Goal: Task Accomplishment & Management: Manage account settings

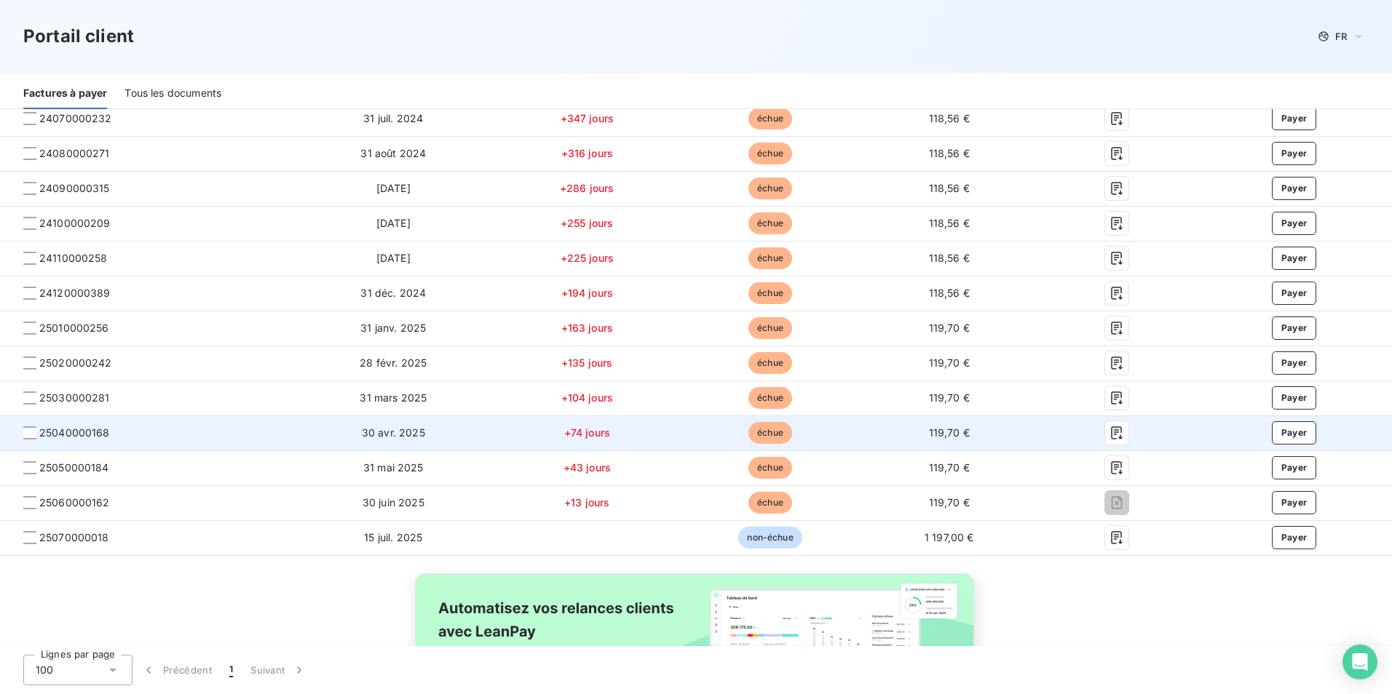
scroll to position [946, 0]
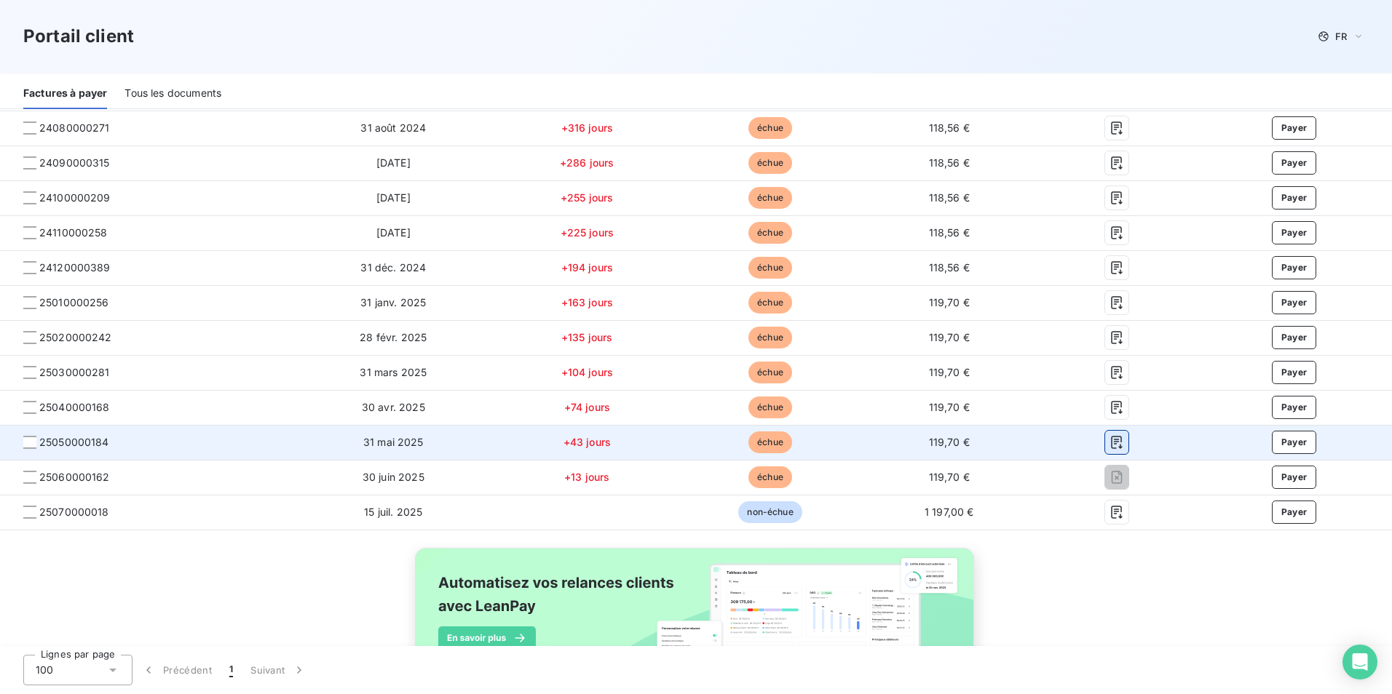
click at [1111, 448] on icon "button" at bounding box center [1116, 442] width 11 height 13
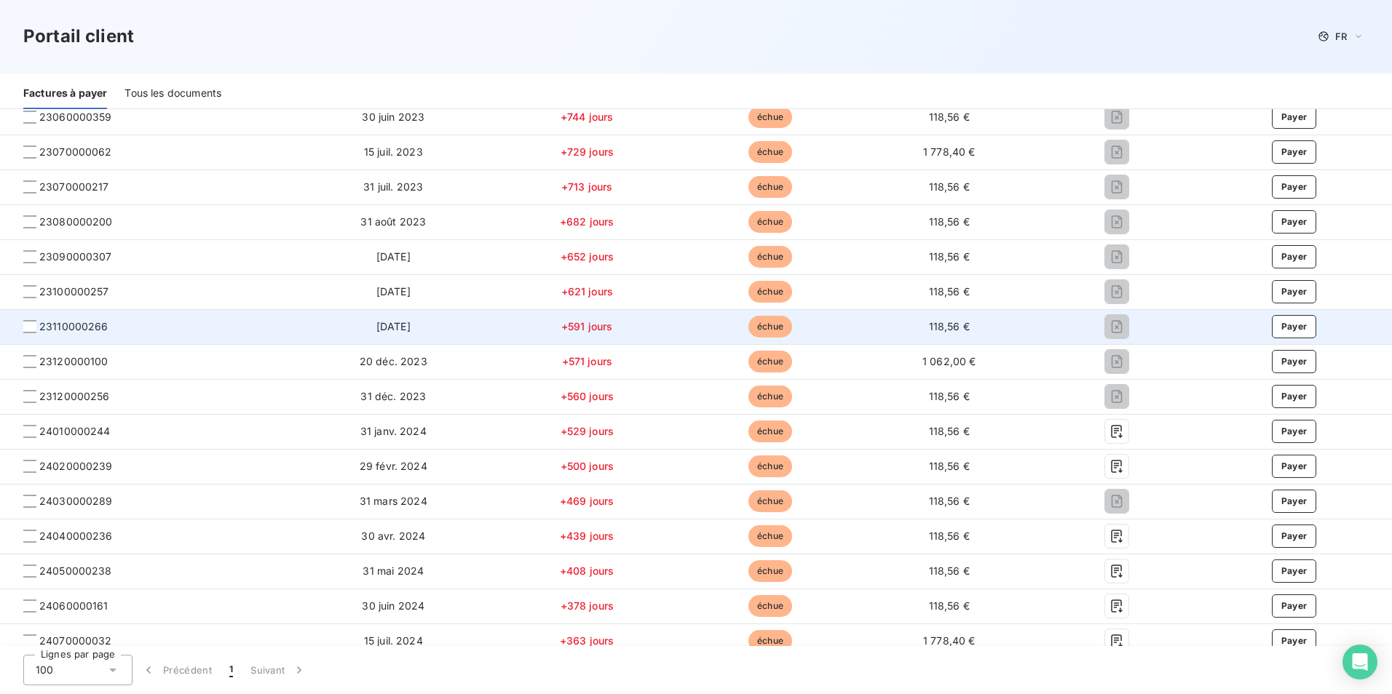
scroll to position [364, 0]
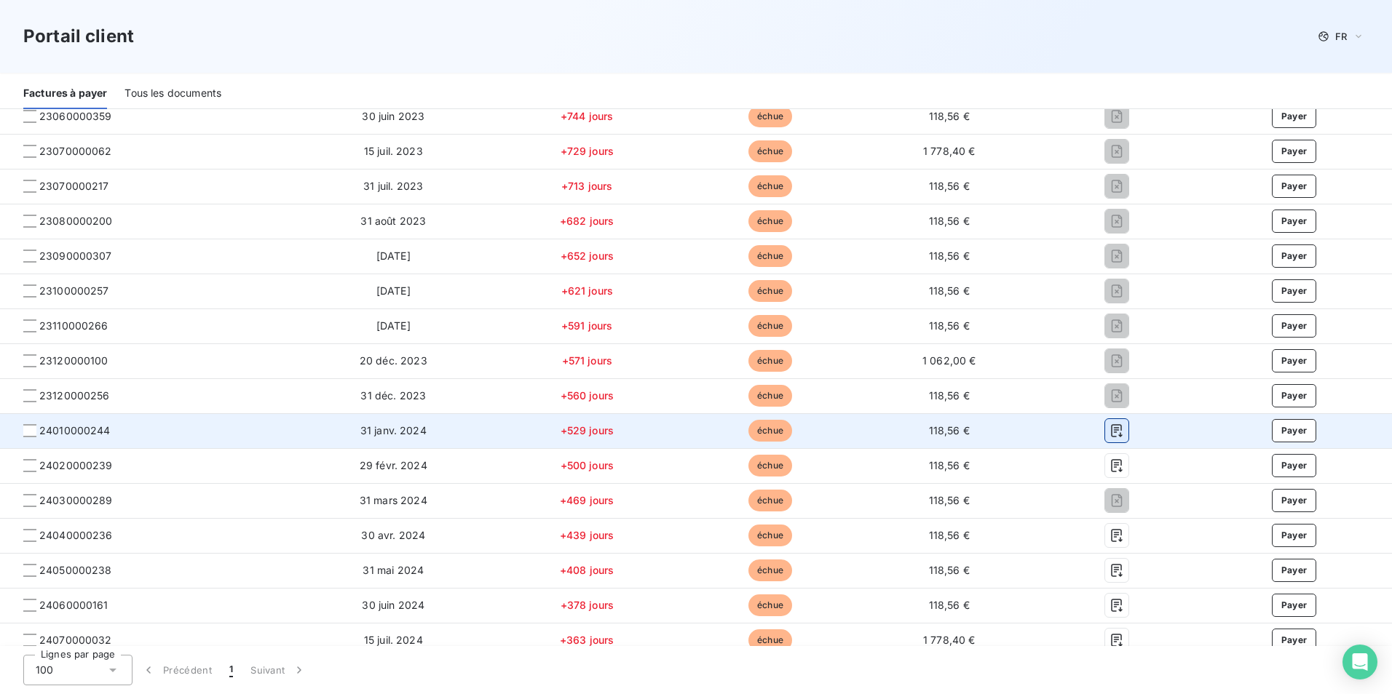
click at [1112, 435] on icon "button" at bounding box center [1116, 430] width 11 height 13
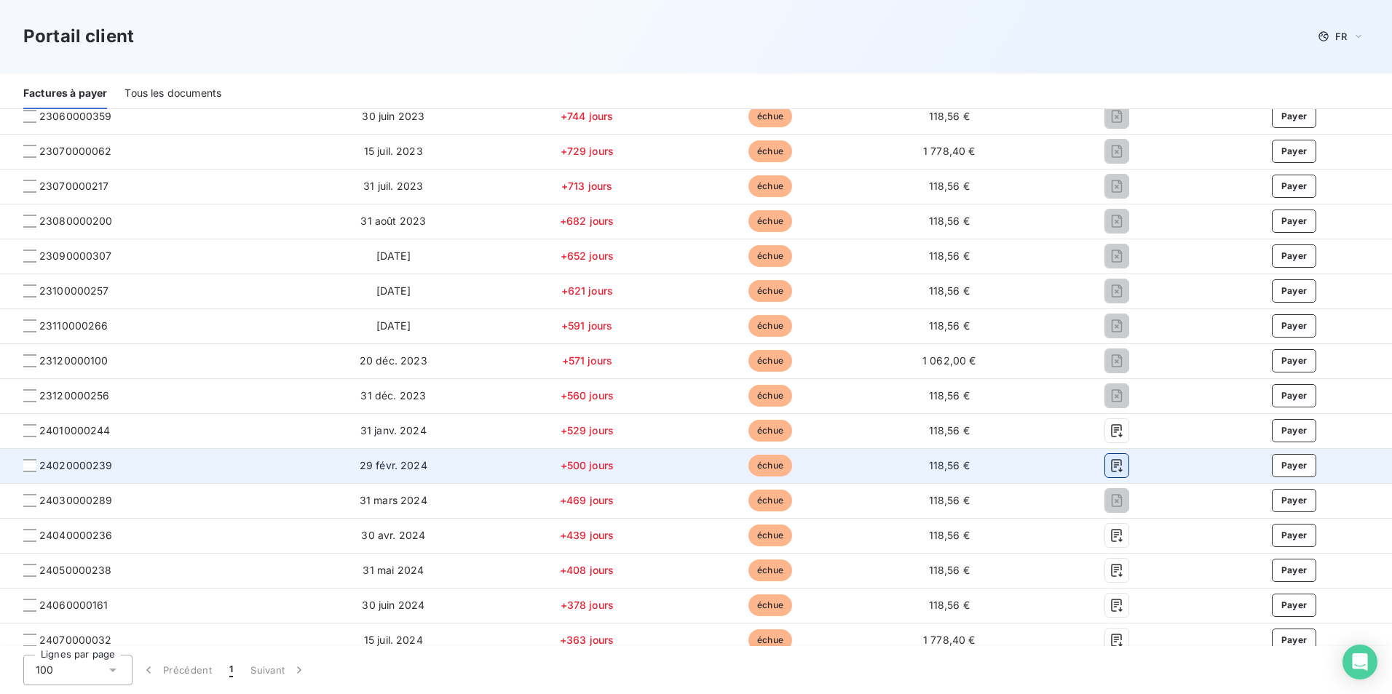
click at [1111, 465] on icon "button" at bounding box center [1116, 465] width 11 height 13
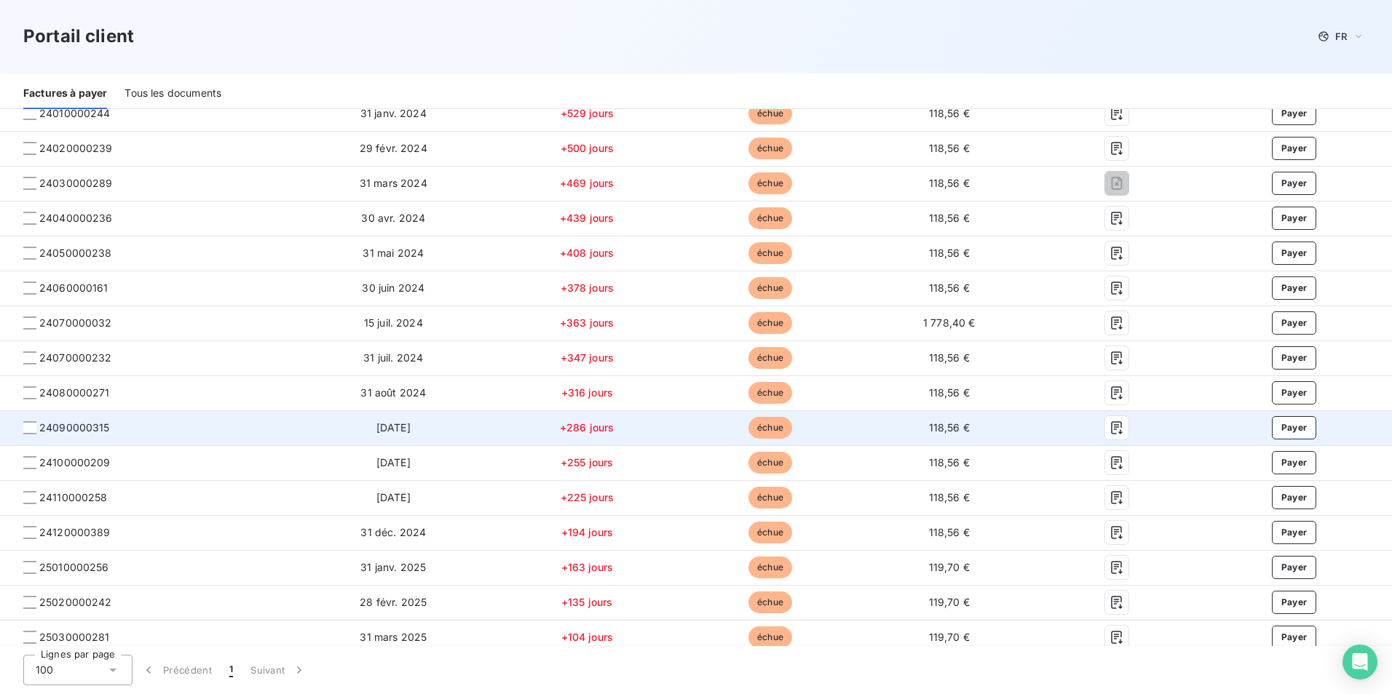
scroll to position [728, 0]
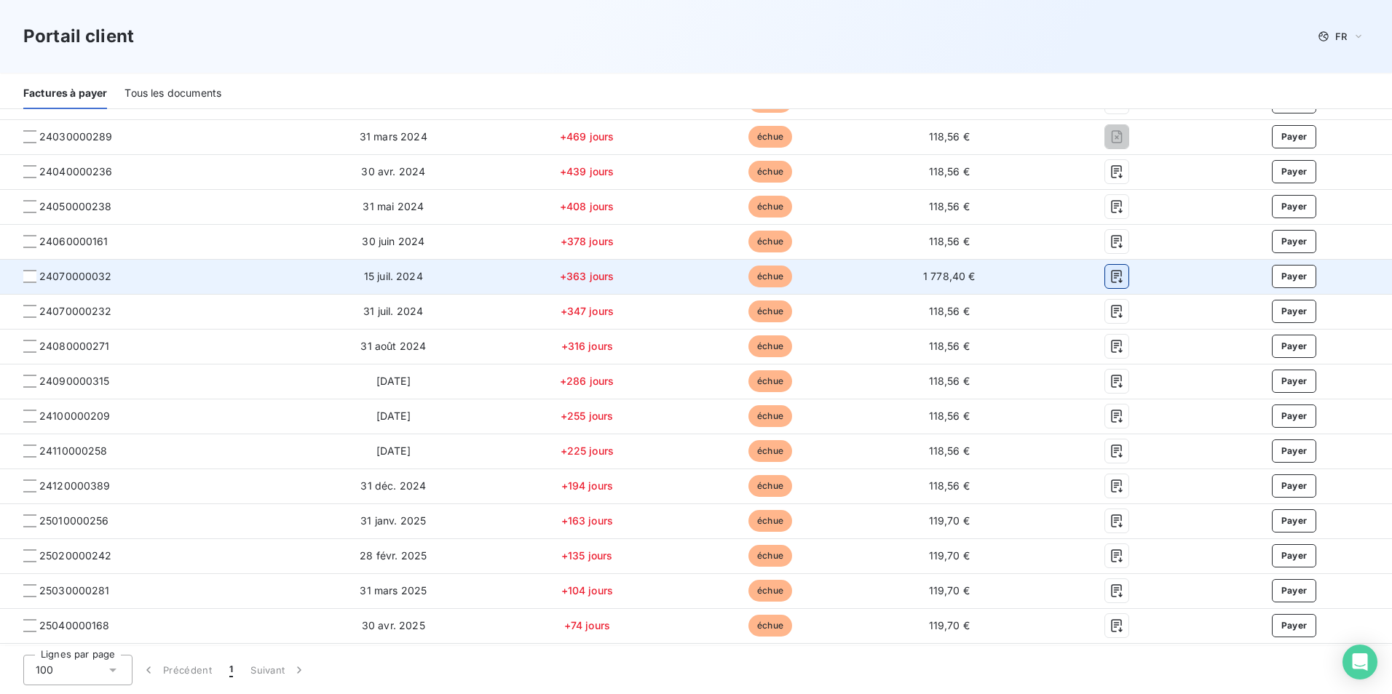
click at [1109, 278] on icon "button" at bounding box center [1116, 276] width 15 height 15
click at [1109, 273] on icon "button" at bounding box center [1116, 276] width 15 height 15
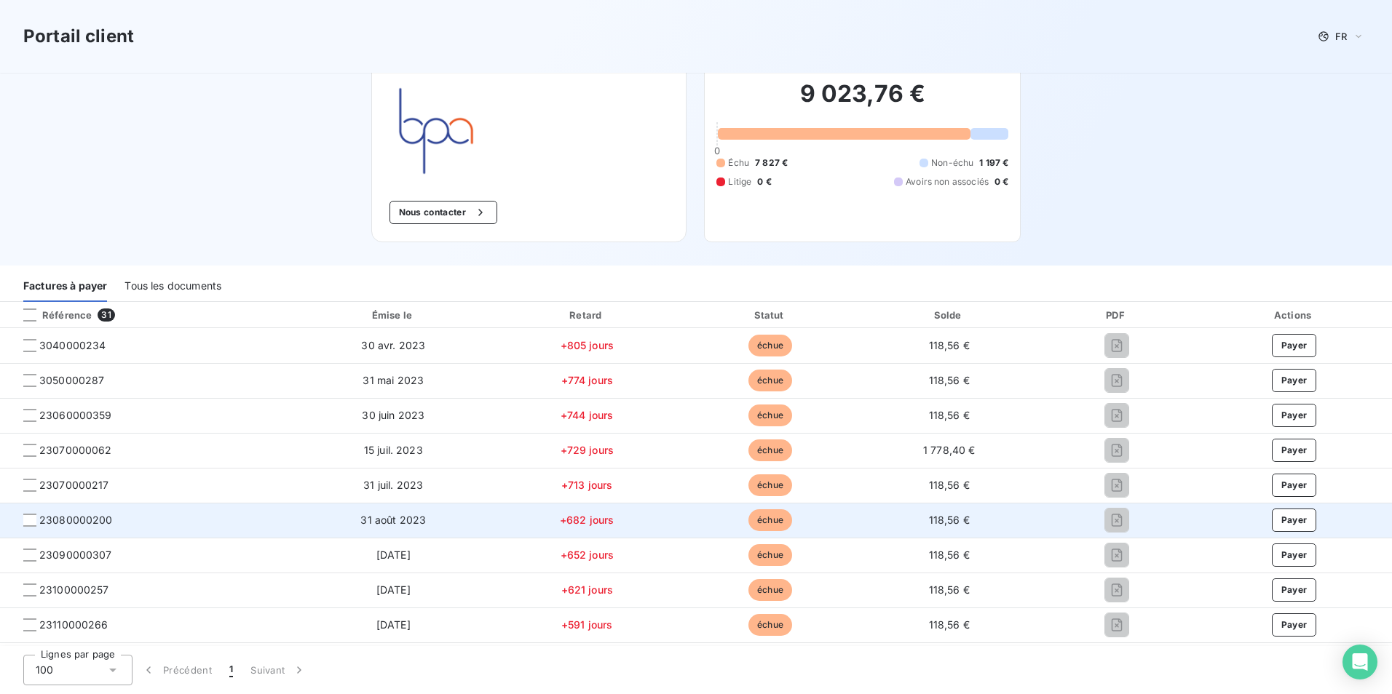
scroll to position [146, 0]
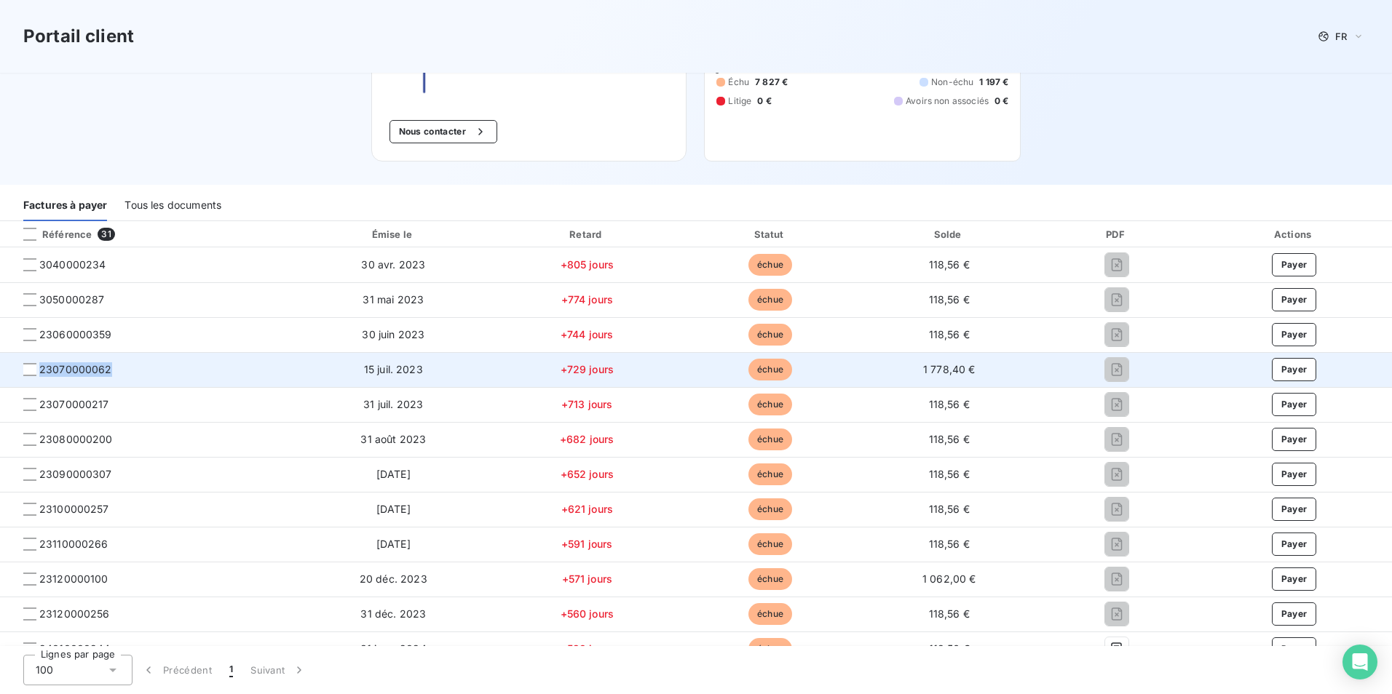
drag, startPoint x: 114, startPoint y: 373, endPoint x: 40, endPoint y: 373, distance: 73.5
click at [40, 373] on span "23070000062" at bounding box center [146, 370] width 269 height 15
copy span "23070000062"
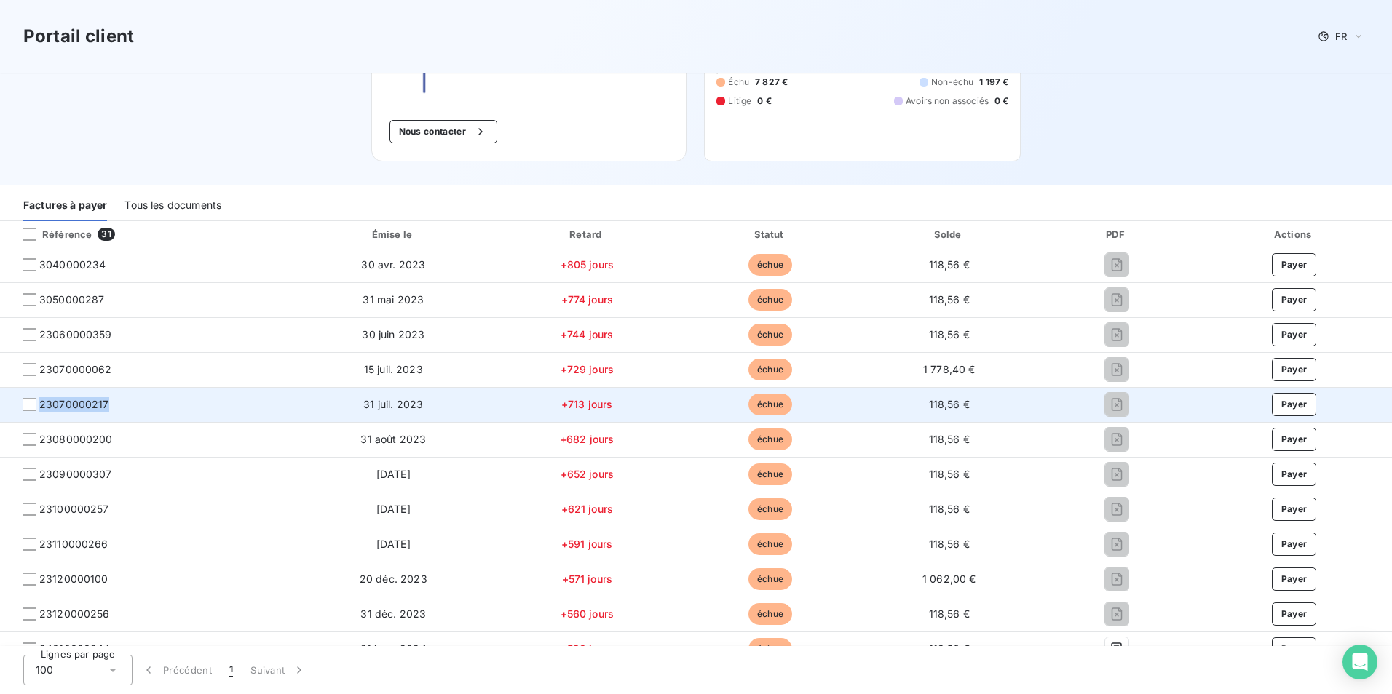
drag, startPoint x: 122, startPoint y: 411, endPoint x: 41, endPoint y: 412, distance: 81.5
click at [41, 412] on td "23070000217" at bounding box center [146, 404] width 293 height 35
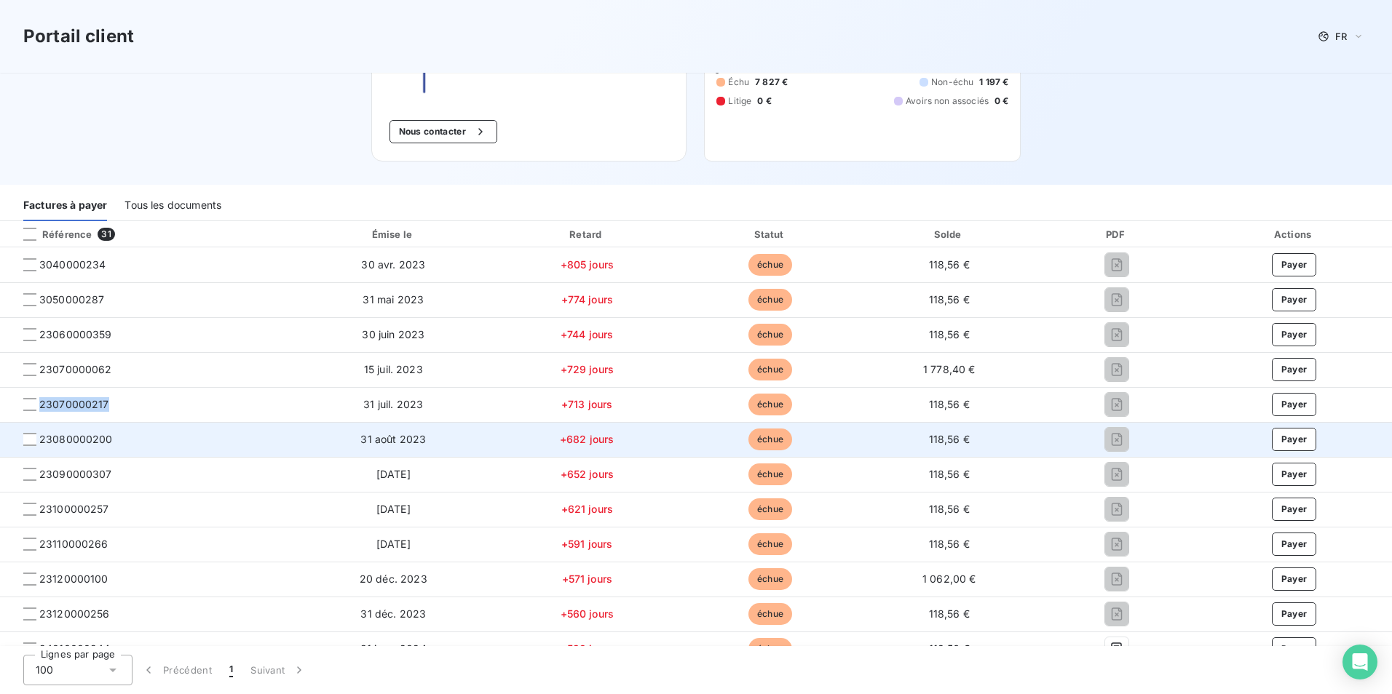
copy span "23070000217"
drag, startPoint x: 114, startPoint y: 438, endPoint x: 41, endPoint y: 449, distance: 73.6
click at [41, 449] on td "23080000200" at bounding box center [146, 439] width 293 height 35
copy span "23080000200"
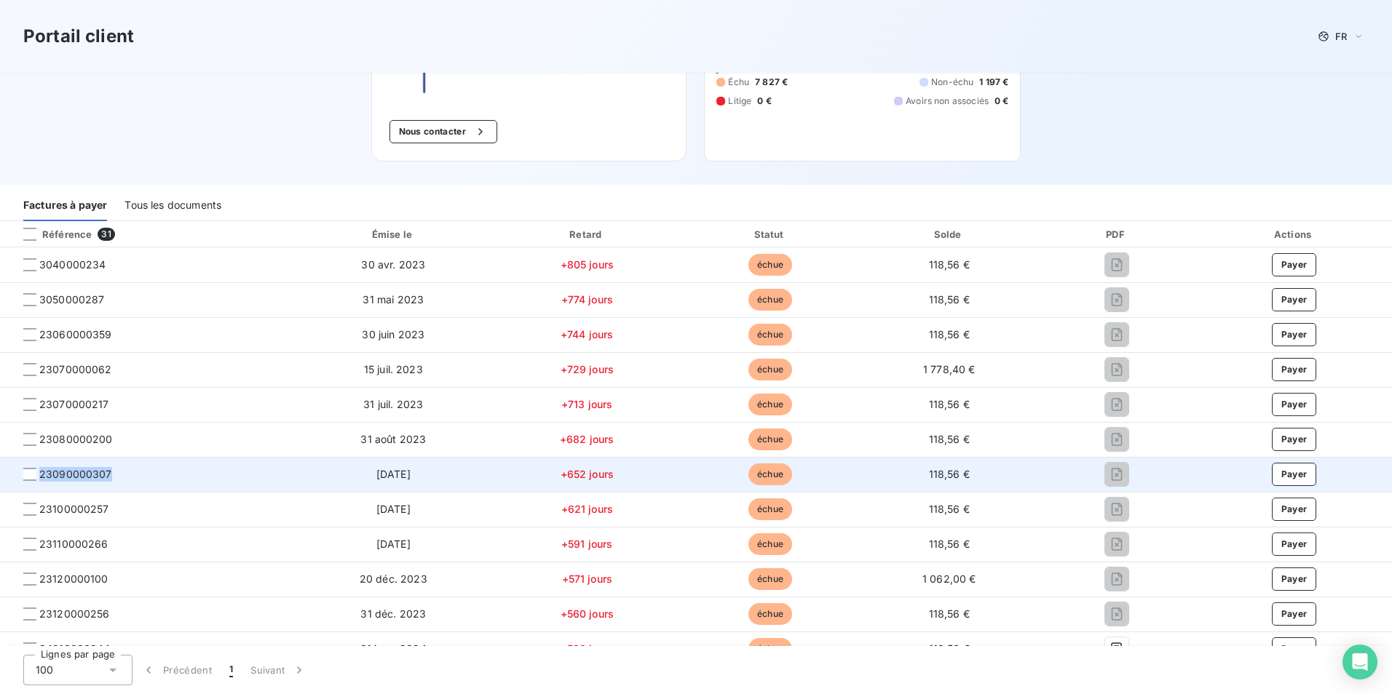
drag, startPoint x: 119, startPoint y: 473, endPoint x: 38, endPoint y: 482, distance: 81.3
click at [38, 482] on td "23090000307" at bounding box center [146, 474] width 293 height 35
copy span "23090000307"
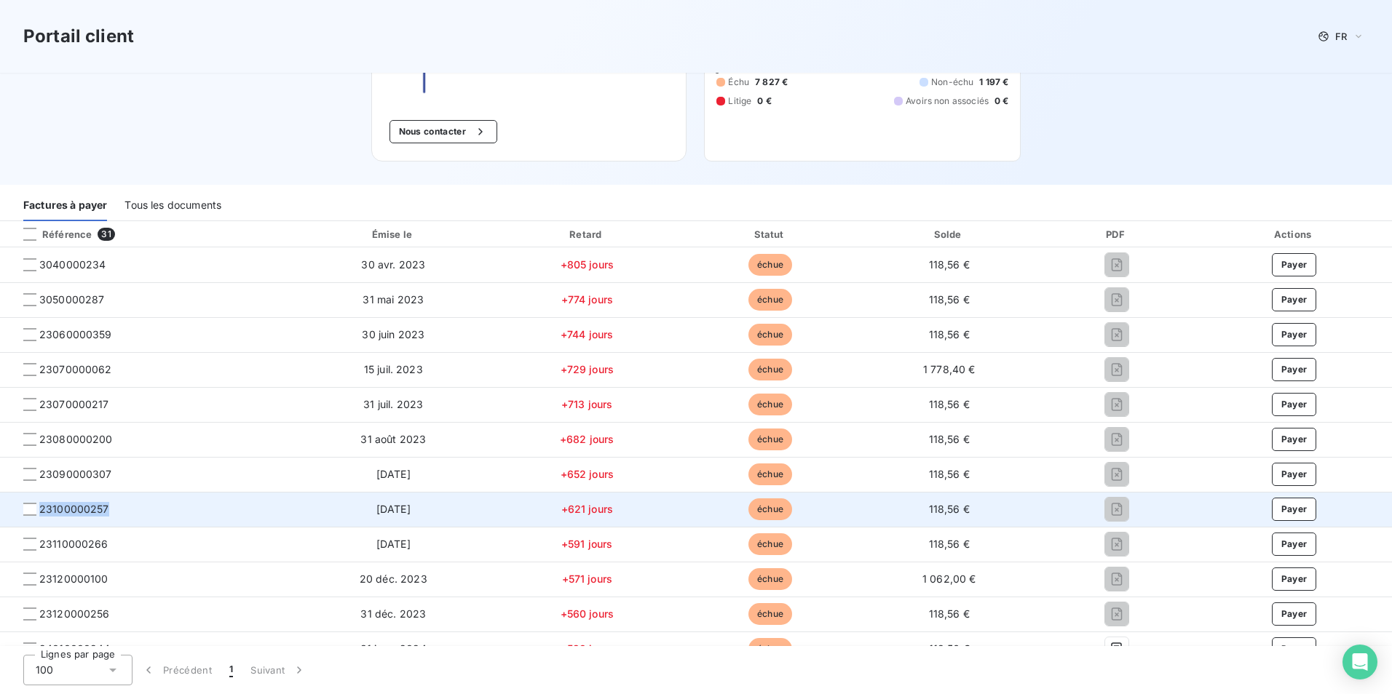
drag, startPoint x: 122, startPoint y: 515, endPoint x: 42, endPoint y: 521, distance: 79.6
click at [42, 521] on td "23100000257" at bounding box center [146, 509] width 293 height 35
copy span "23100000257"
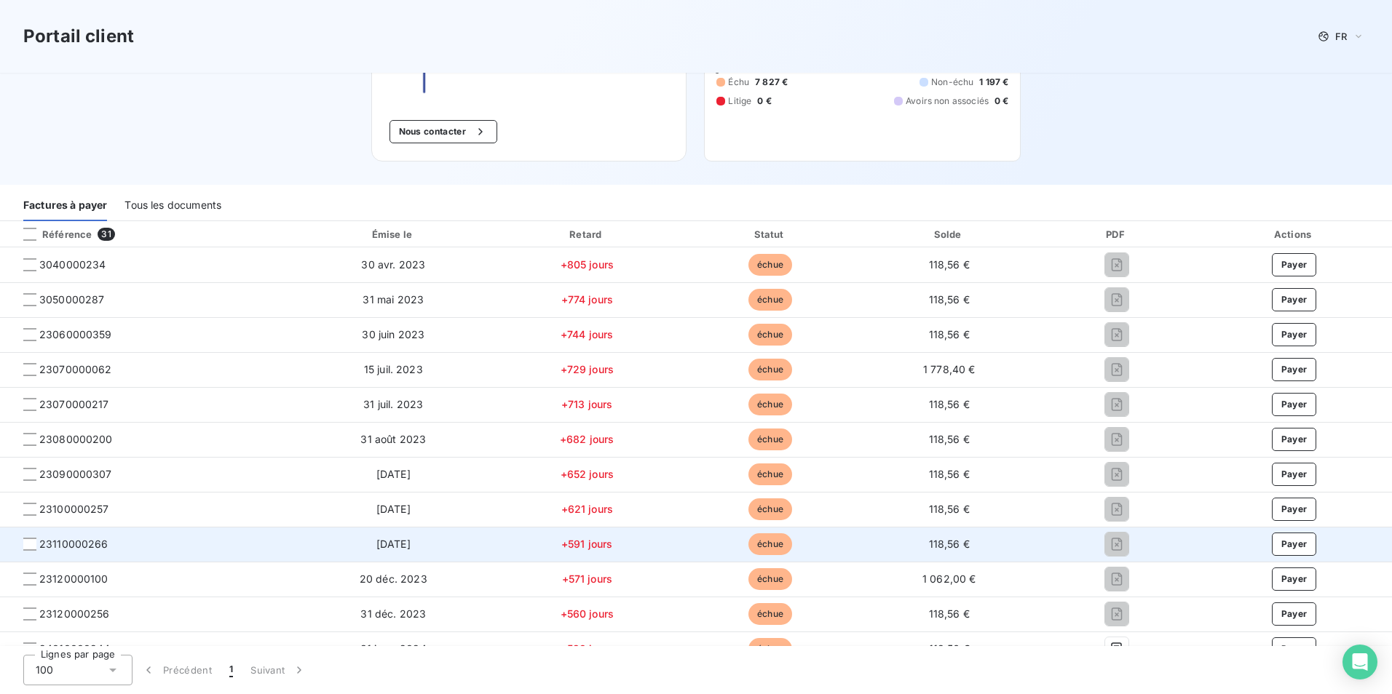
click at [115, 551] on span "23110000266" at bounding box center [146, 544] width 269 height 15
drag, startPoint x: 117, startPoint y: 548, endPoint x: 41, endPoint y: 555, distance: 76.0
click at [41, 555] on td "23110000266" at bounding box center [146, 544] width 293 height 35
copy span "23110000266"
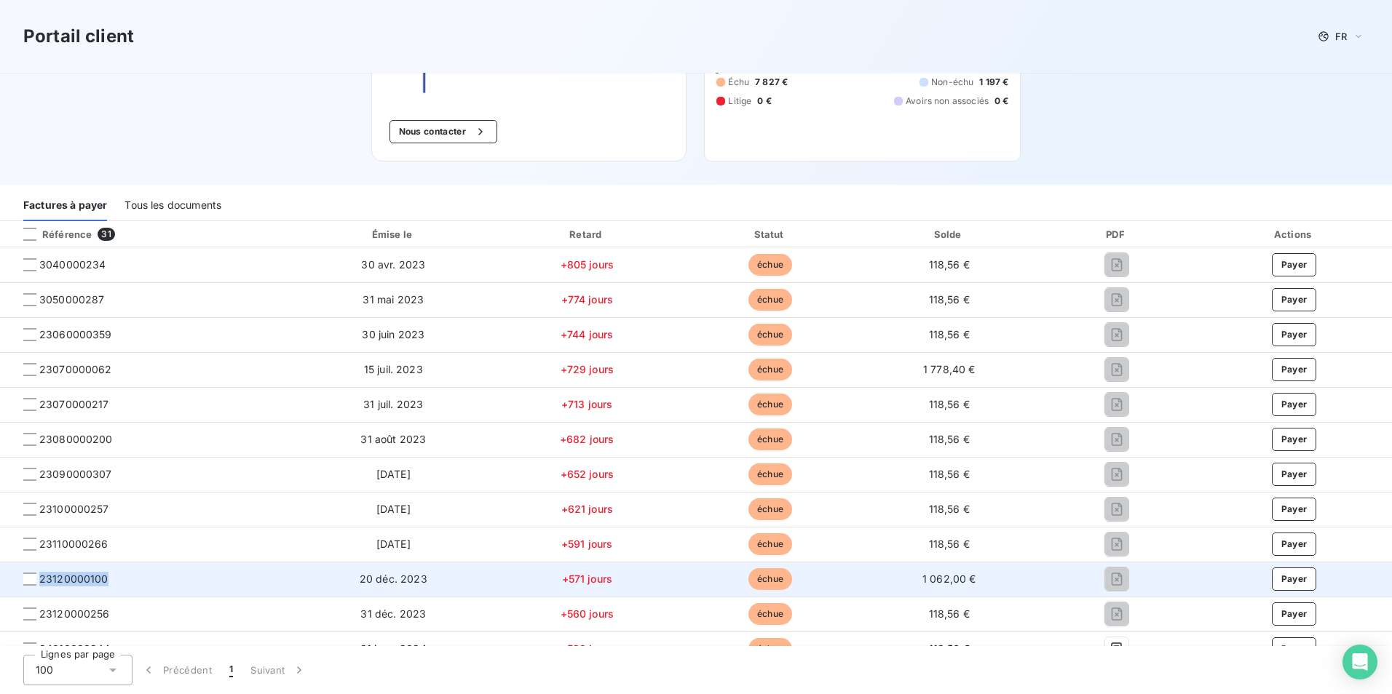
drag, startPoint x: 110, startPoint y: 576, endPoint x: 39, endPoint y: 585, distance: 71.2
click at [39, 585] on span "23120000100" at bounding box center [146, 579] width 269 height 15
copy span "23120000100"
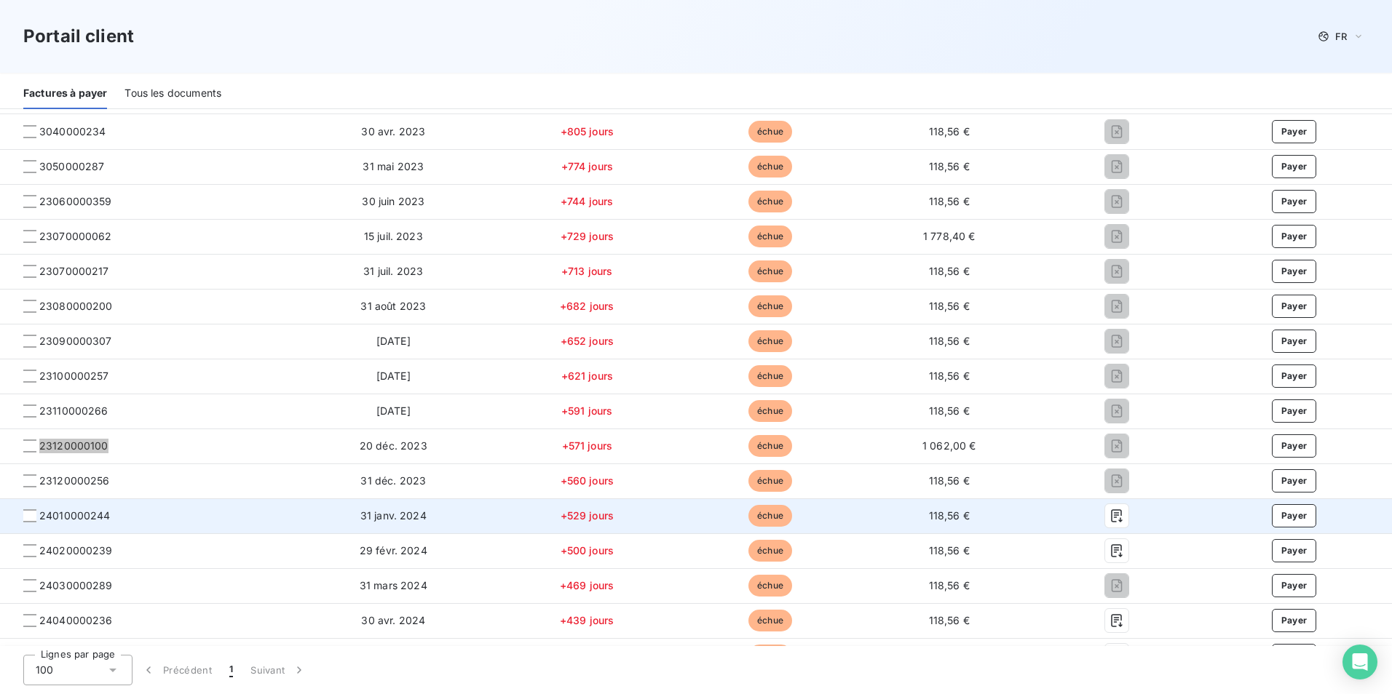
scroll to position [291, 0]
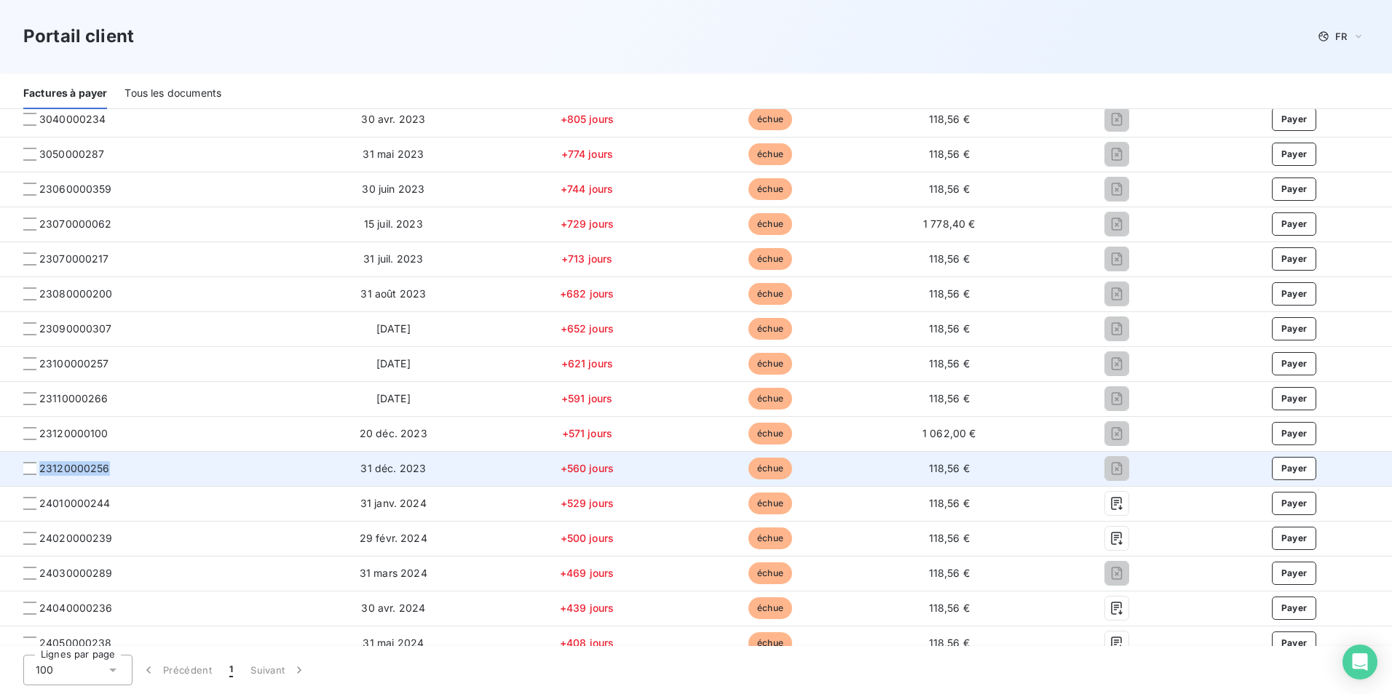
drag, startPoint x: 114, startPoint y: 472, endPoint x: 40, endPoint y: 475, distance: 74.3
click at [40, 475] on span "23120000256" at bounding box center [146, 469] width 269 height 15
copy span "23120000256"
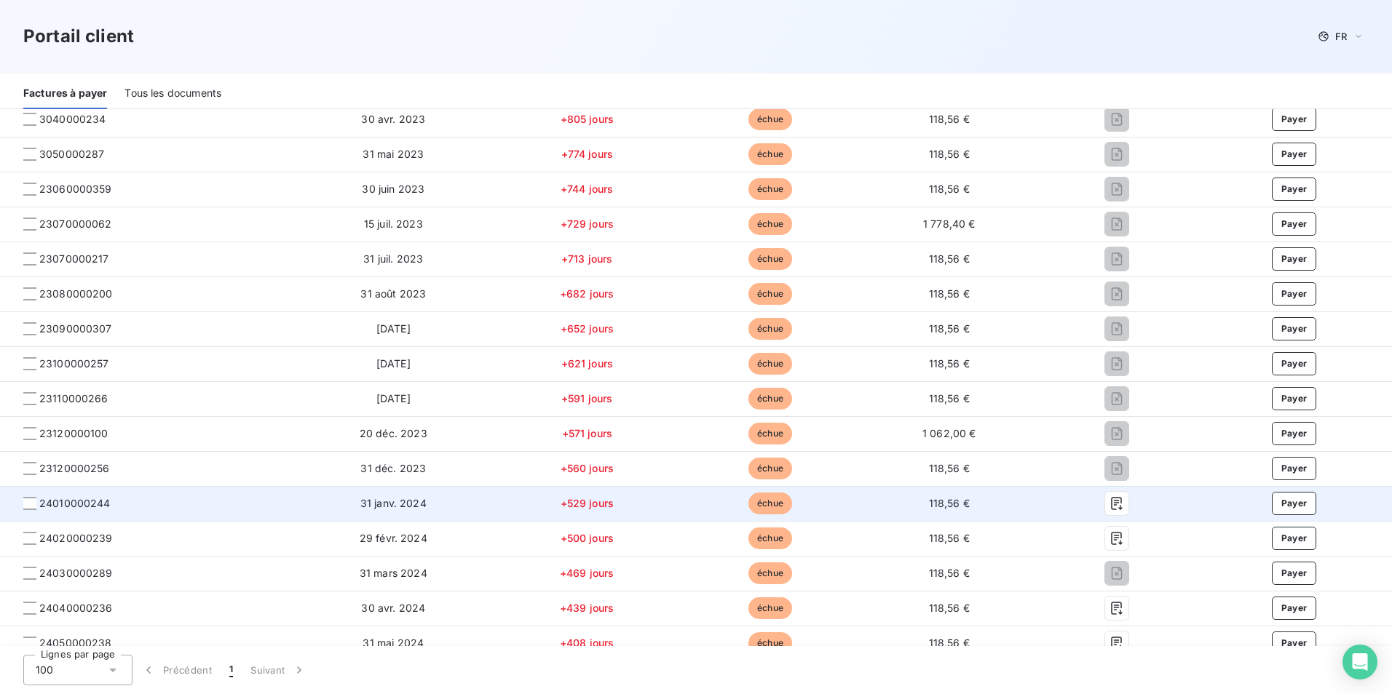
click at [143, 507] on span "24010000244" at bounding box center [146, 503] width 269 height 15
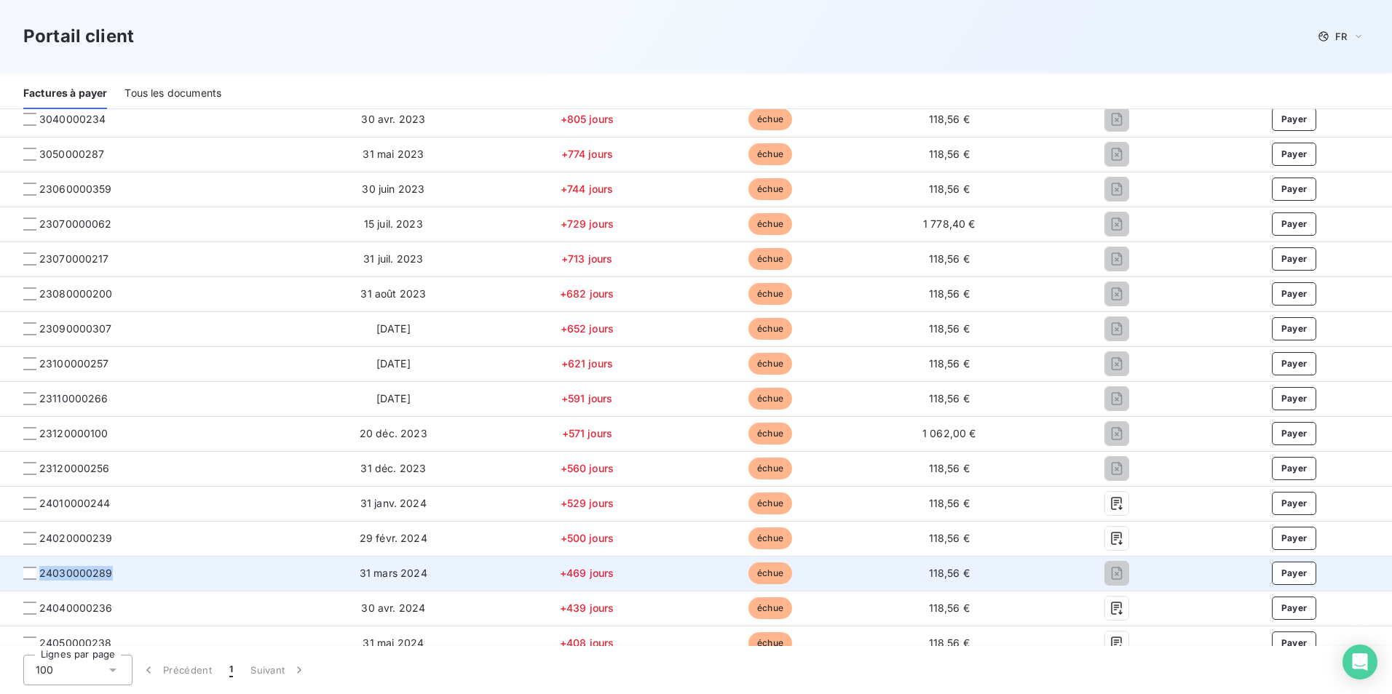
drag, startPoint x: 116, startPoint y: 571, endPoint x: 41, endPoint y: 582, distance: 76.4
click at [41, 582] on td "24030000289" at bounding box center [146, 573] width 293 height 35
copy span "24030000289"
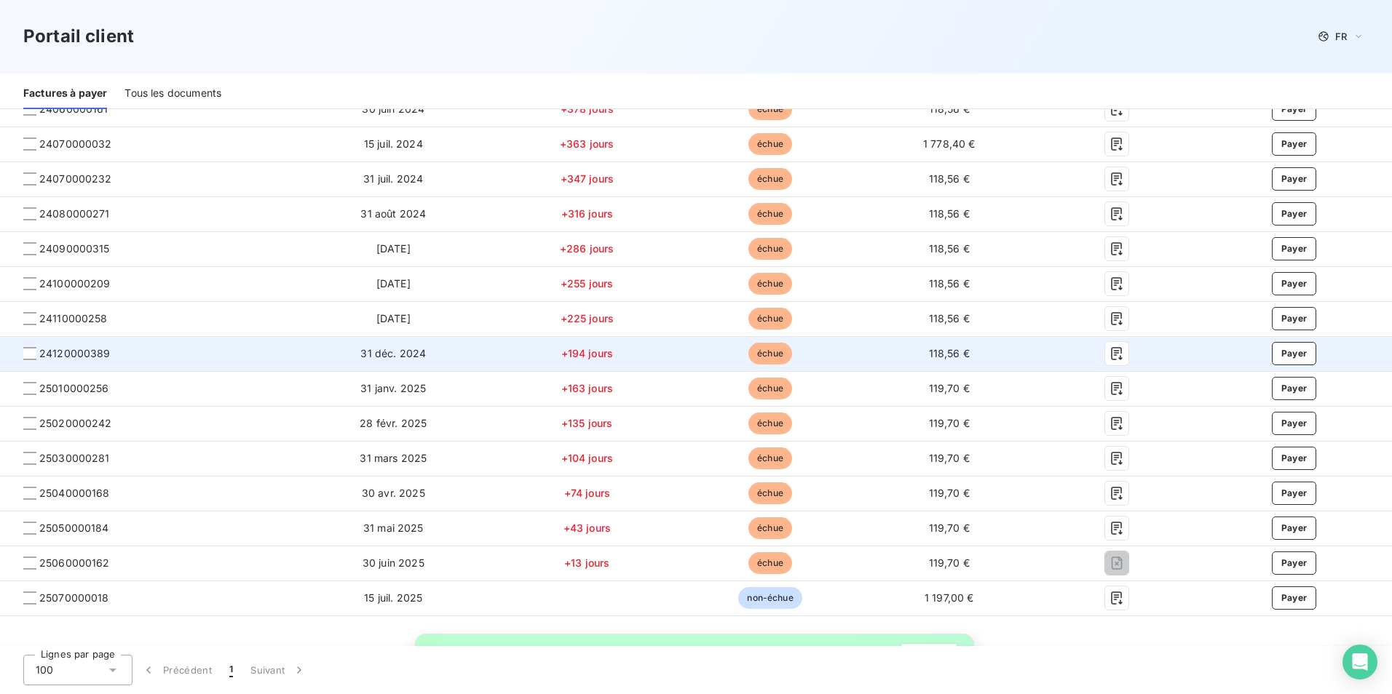
scroll to position [874, 0]
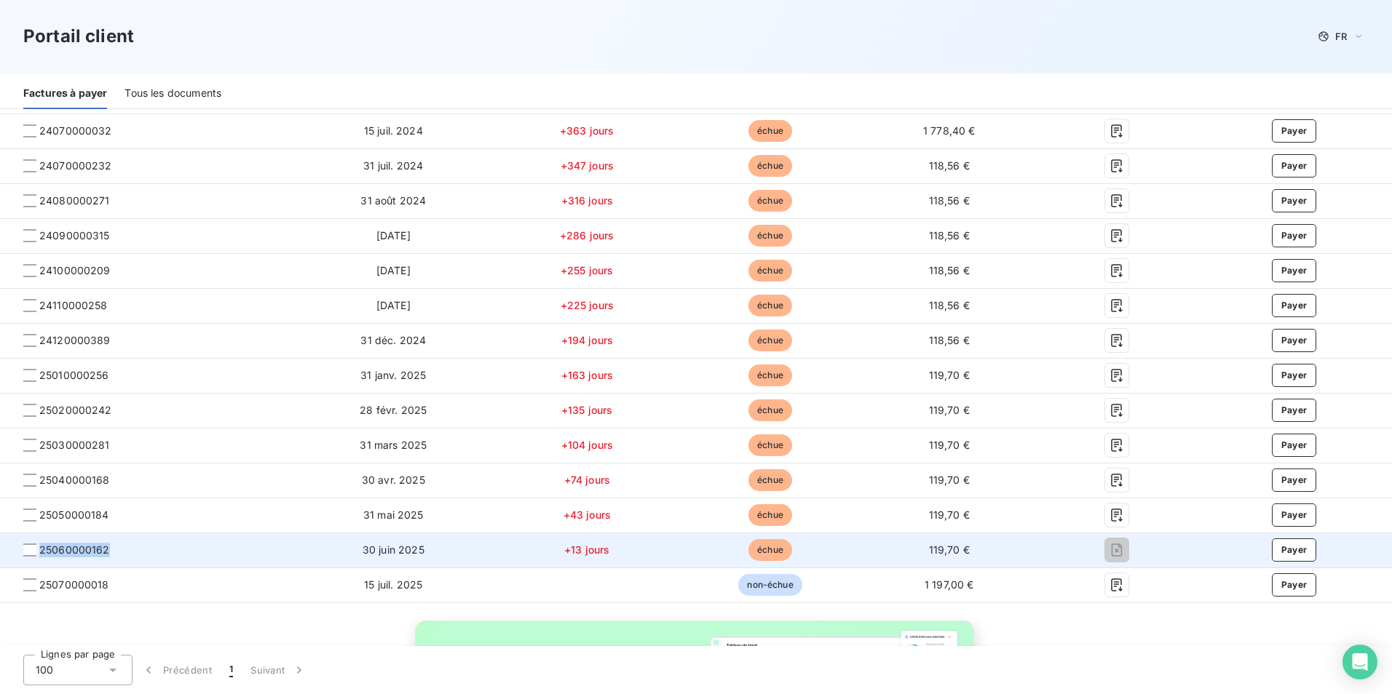
drag, startPoint x: 130, startPoint y: 555, endPoint x: 40, endPoint y: 555, distance: 89.5
click at [40, 555] on span "25060000162" at bounding box center [146, 550] width 269 height 15
copy span "25060000162"
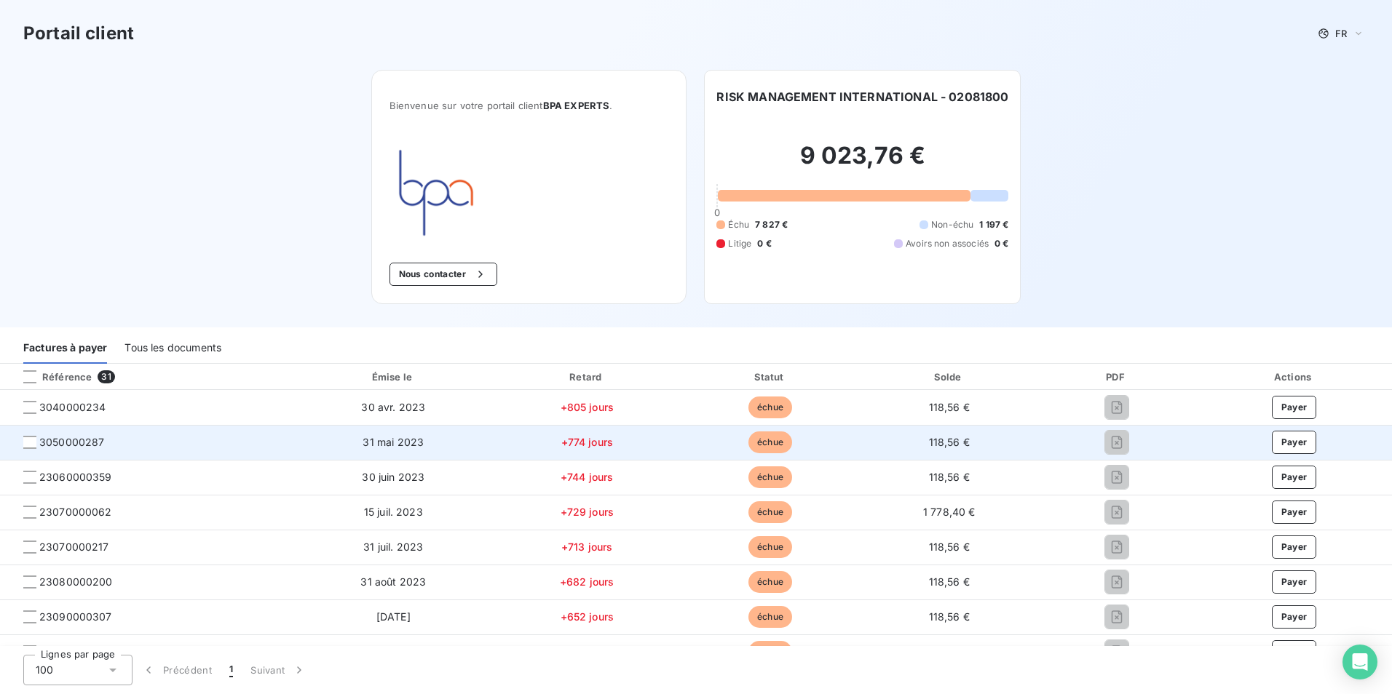
scroll to position [0, 0]
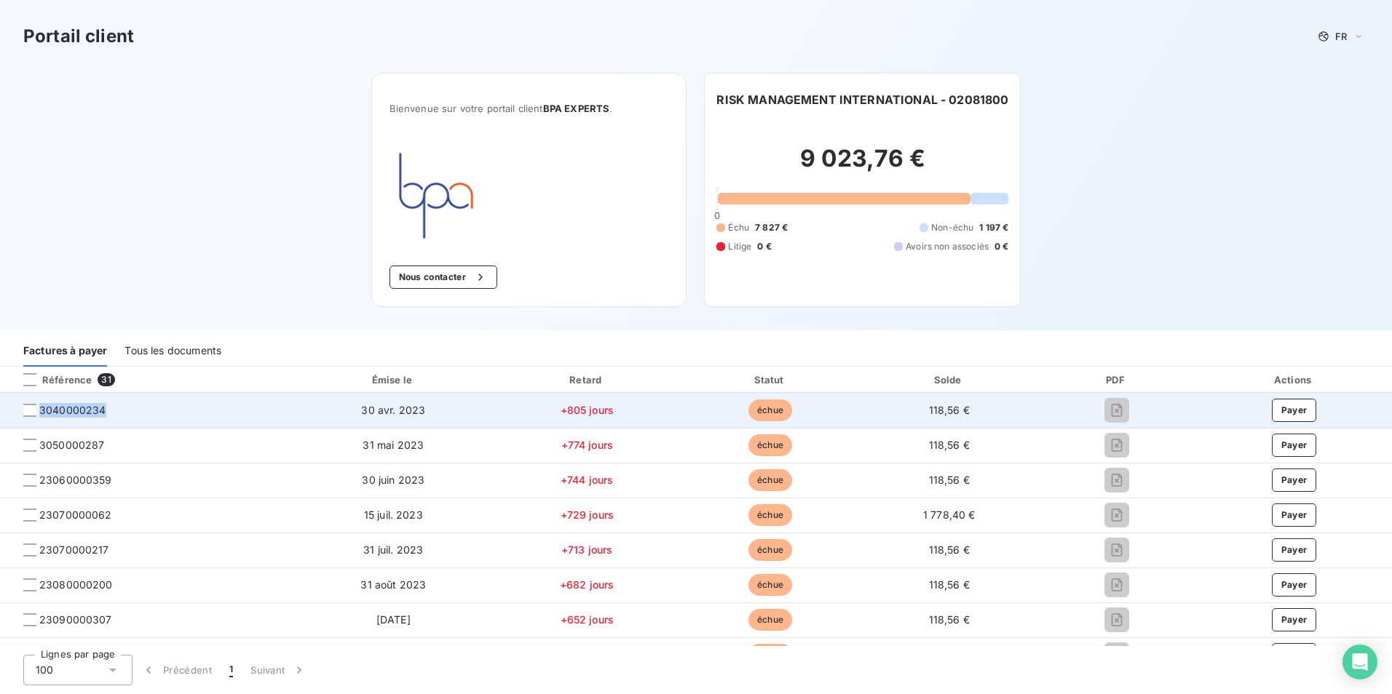
drag, startPoint x: 95, startPoint y: 413, endPoint x: 39, endPoint y: 420, distance: 55.8
click at [39, 420] on td "3040000234" at bounding box center [146, 410] width 293 height 35
click at [114, 413] on span "3040000234" at bounding box center [146, 410] width 269 height 15
drag, startPoint x: 114, startPoint y: 411, endPoint x: 36, endPoint y: 419, distance: 78.2
click at [36, 419] on td "3040000234" at bounding box center [146, 410] width 293 height 35
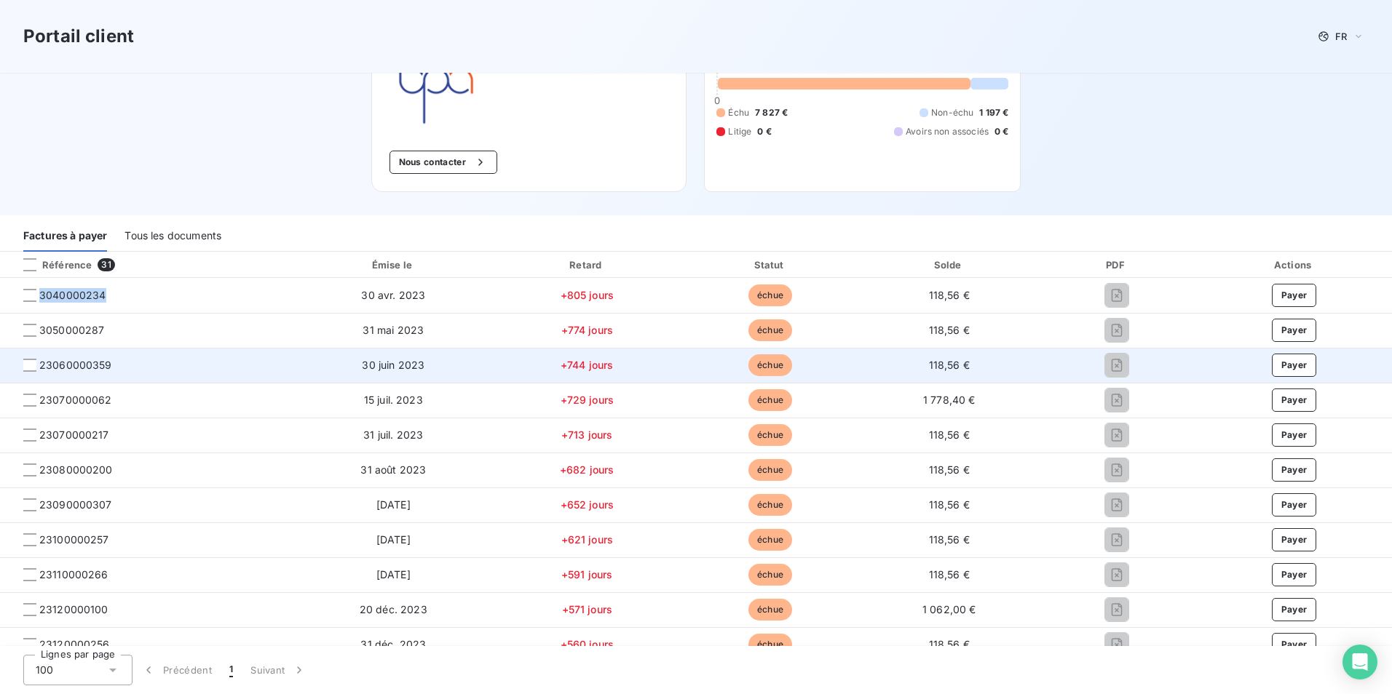
scroll to position [146, 0]
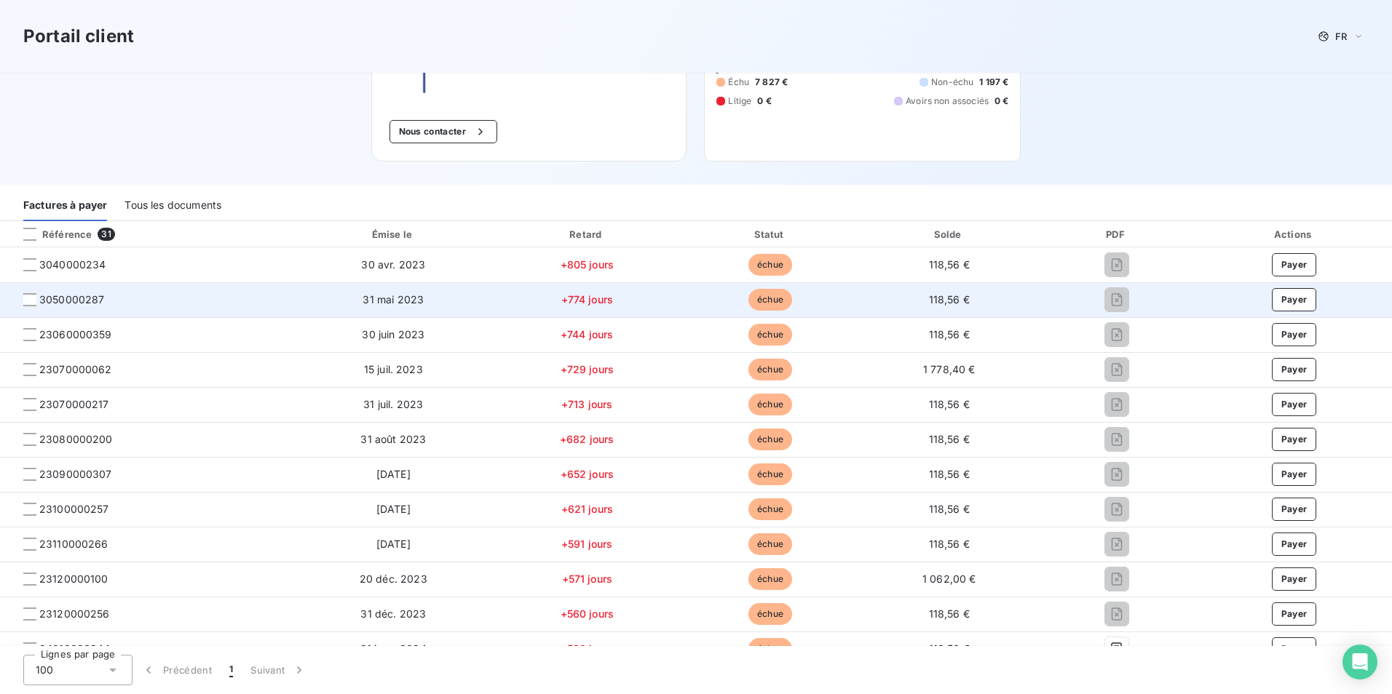
click at [272, 295] on span "3050000287" at bounding box center [146, 300] width 269 height 15
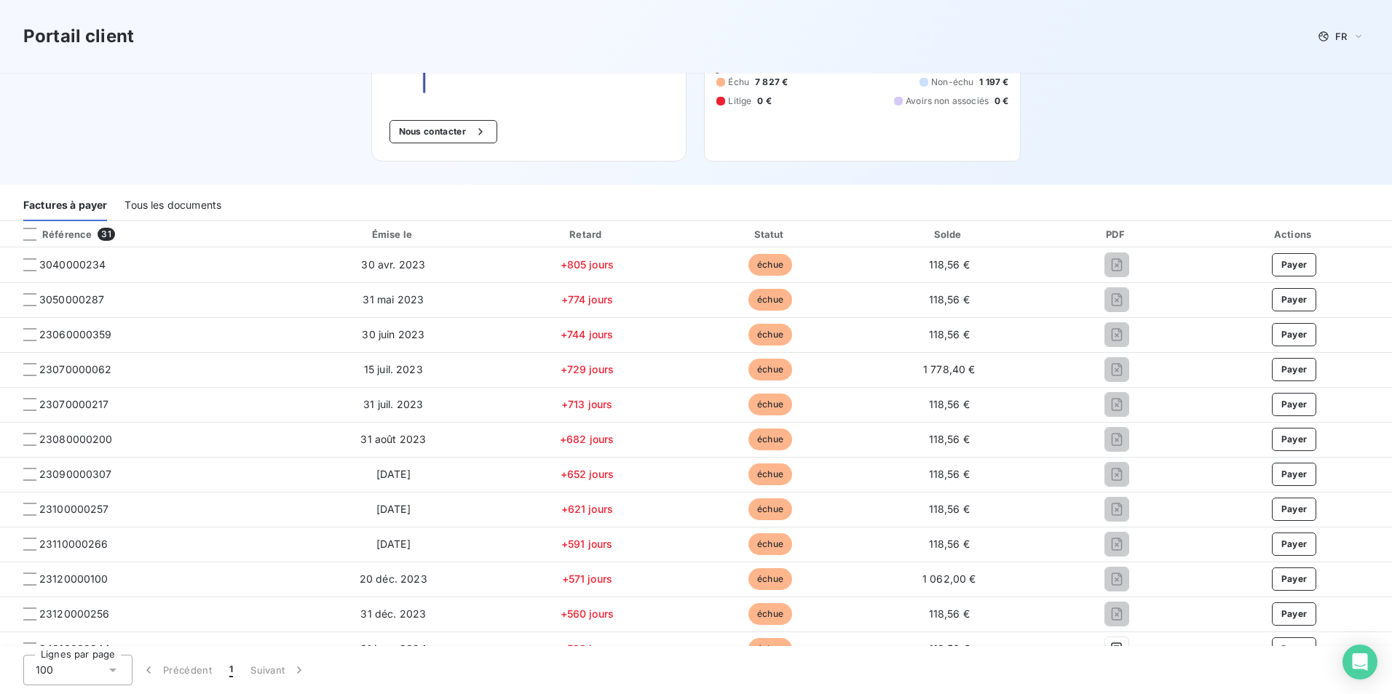
click at [207, 154] on div "Portail client FR Bienvenue sur votre portail client BPA EXPERTS . Nous contact…" at bounding box center [696, 19] width 1392 height 330
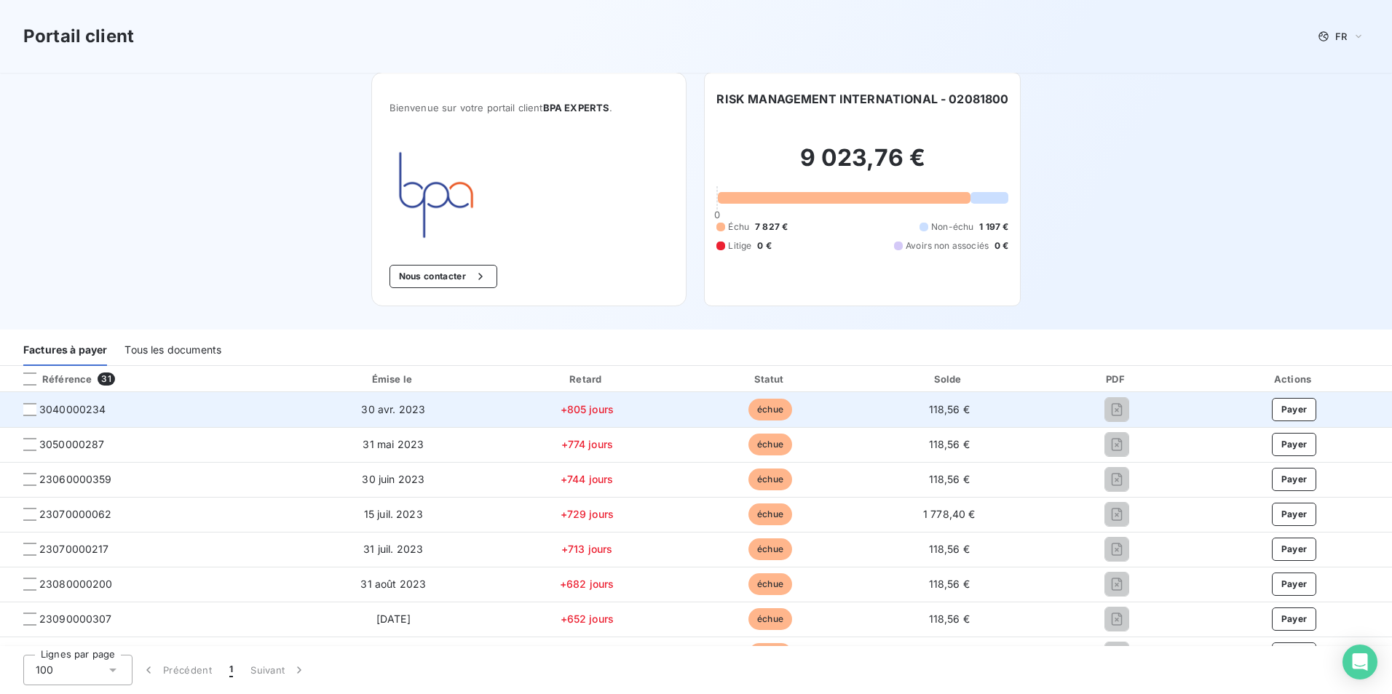
scroll to position [0, 0]
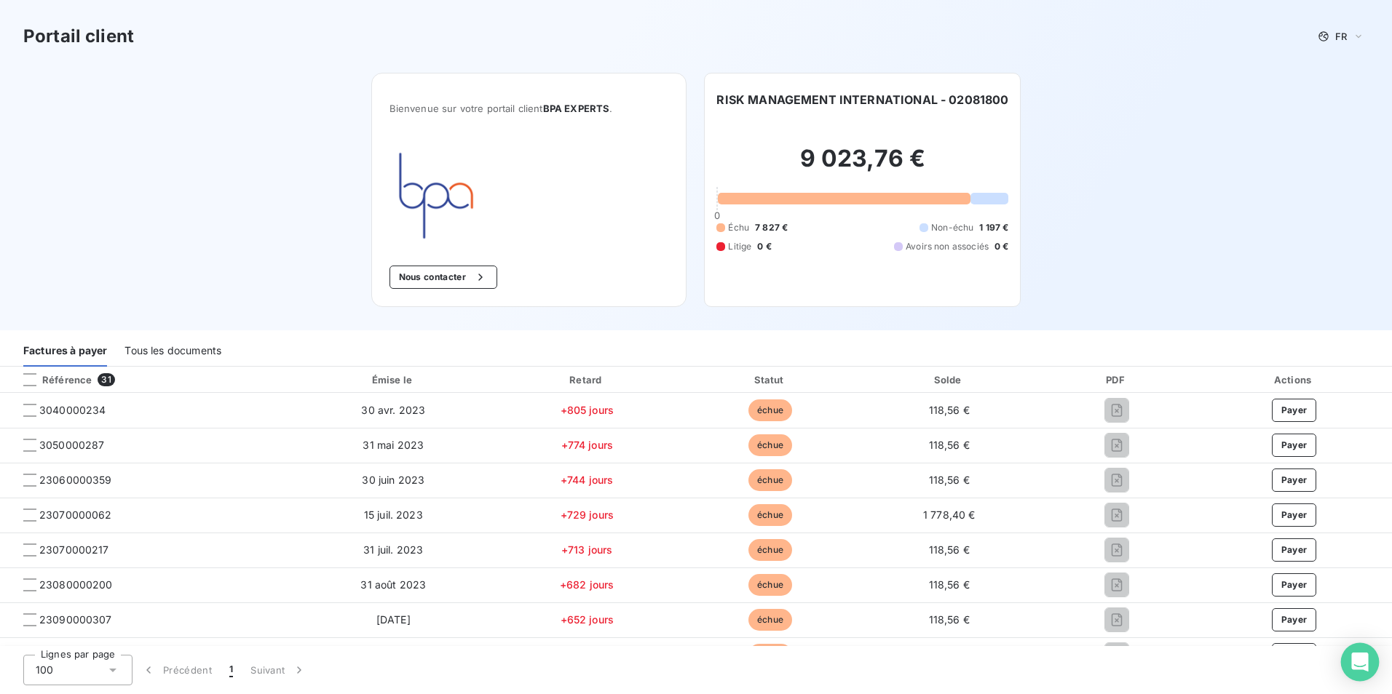
click at [1366, 662] on icon "Open Intercom Messenger" at bounding box center [1359, 662] width 17 height 19
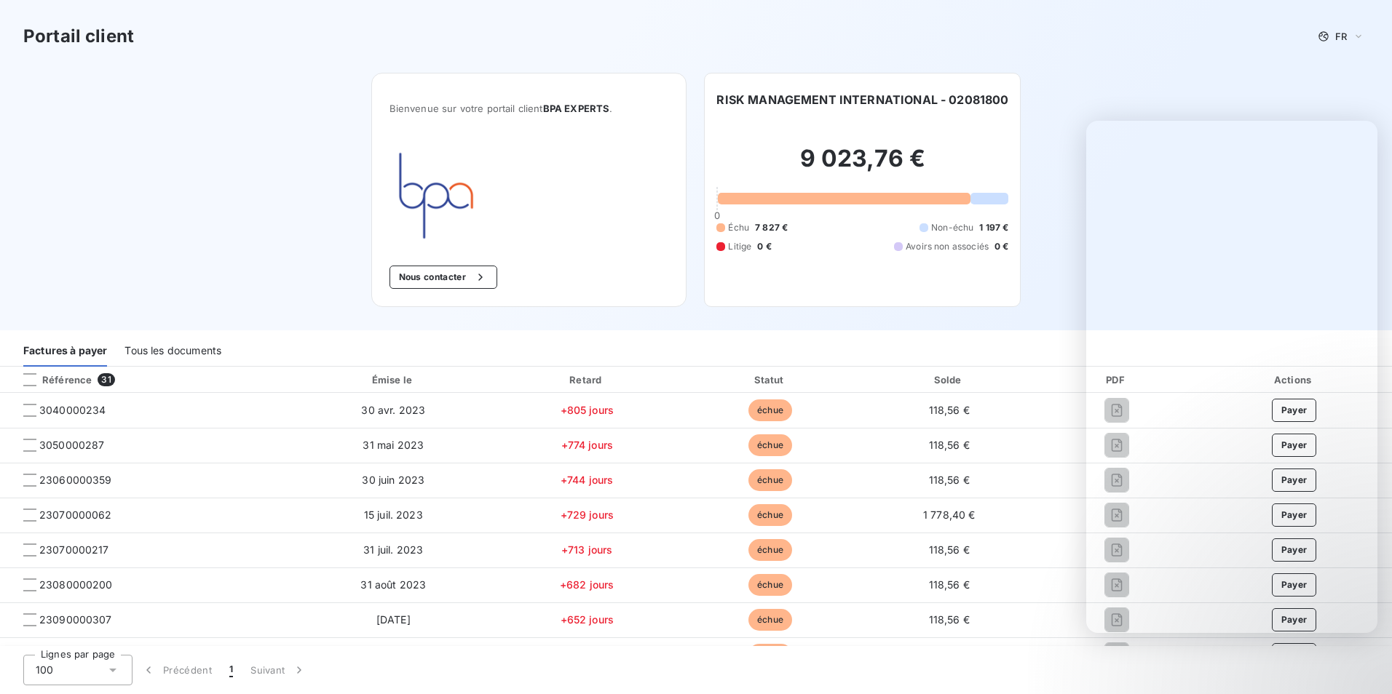
click at [155, 236] on div "Portail client FR Bienvenue sur votre portail client BPA EXPERTS . Nous contact…" at bounding box center [696, 165] width 1392 height 330
click at [154, 225] on div "Portail client FR Bienvenue sur votre portail client BPA EXPERTS . Nous contact…" at bounding box center [696, 165] width 1392 height 330
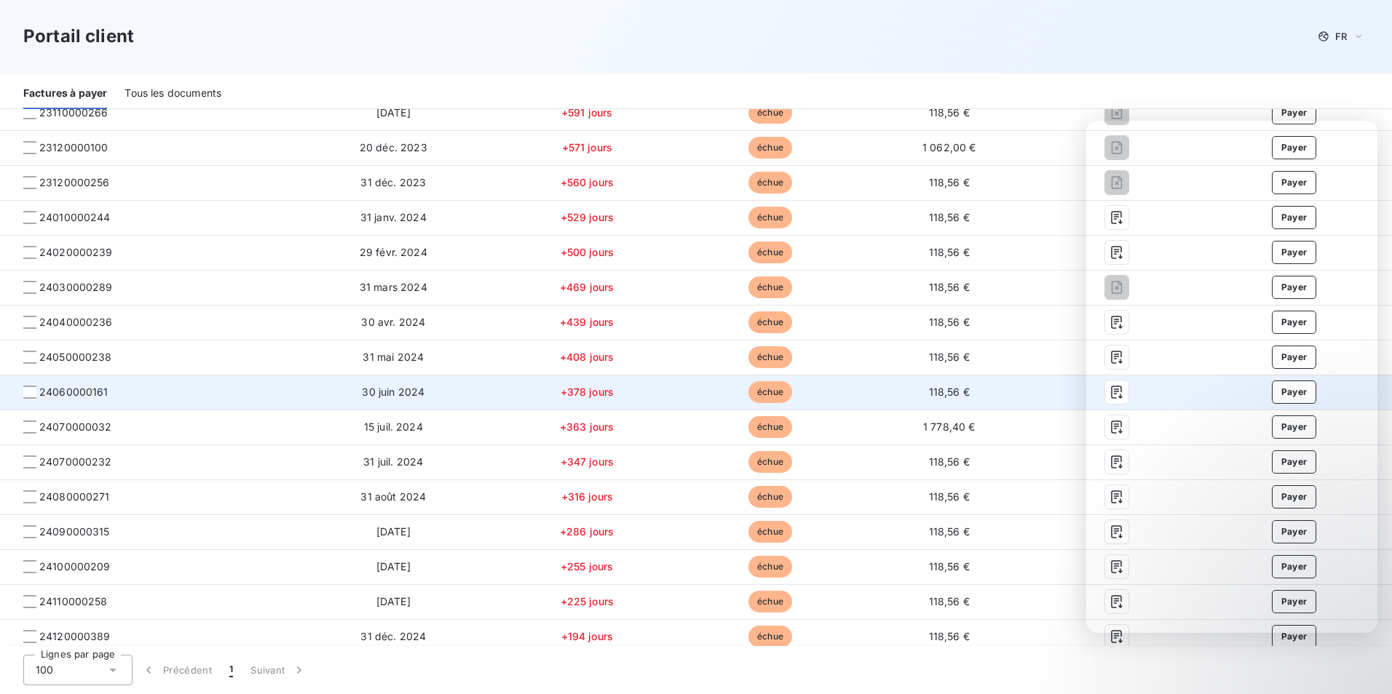
scroll to position [582, 0]
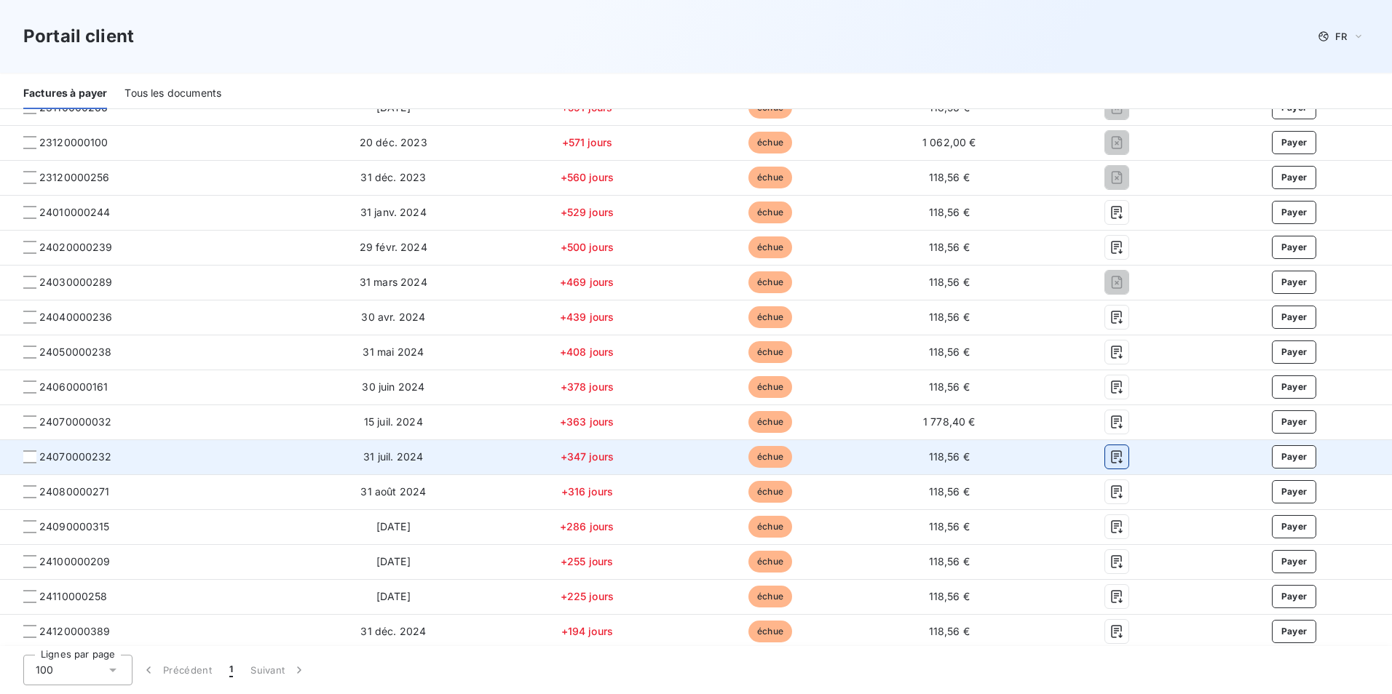
click at [1111, 456] on icon "button" at bounding box center [1116, 457] width 11 height 13
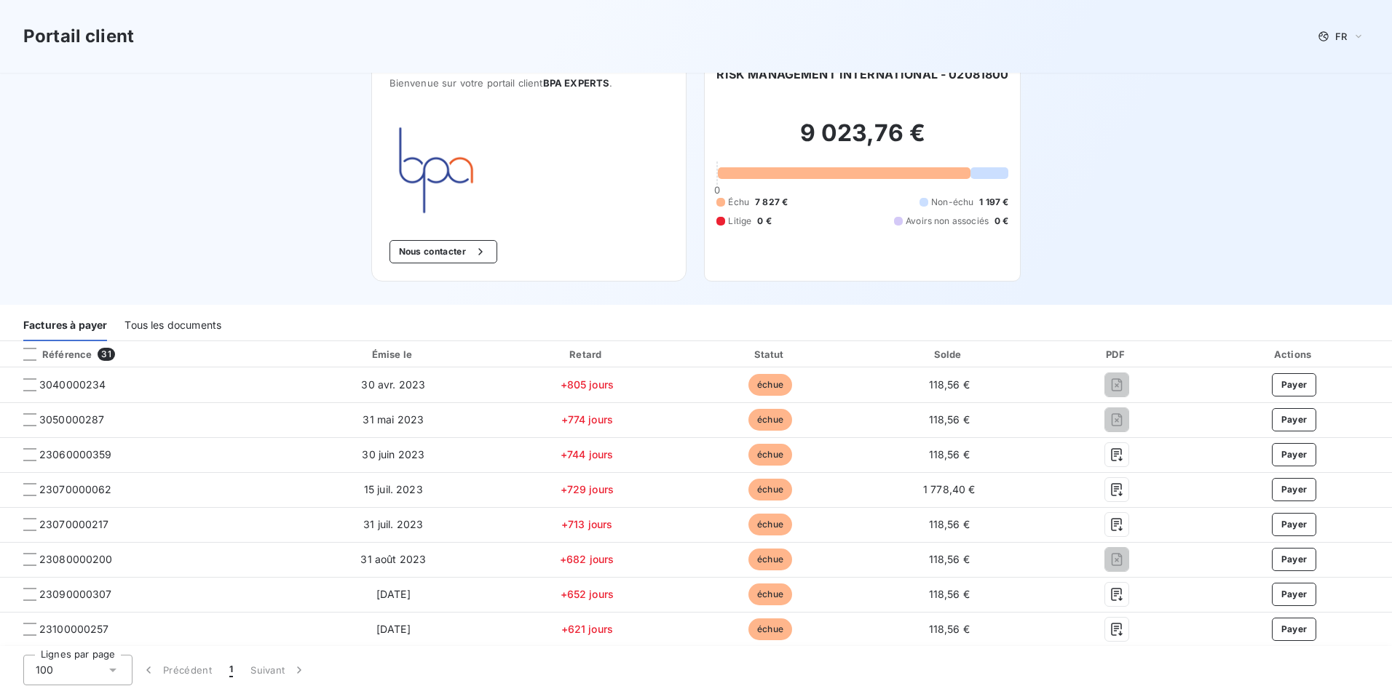
scroll to position [0, 0]
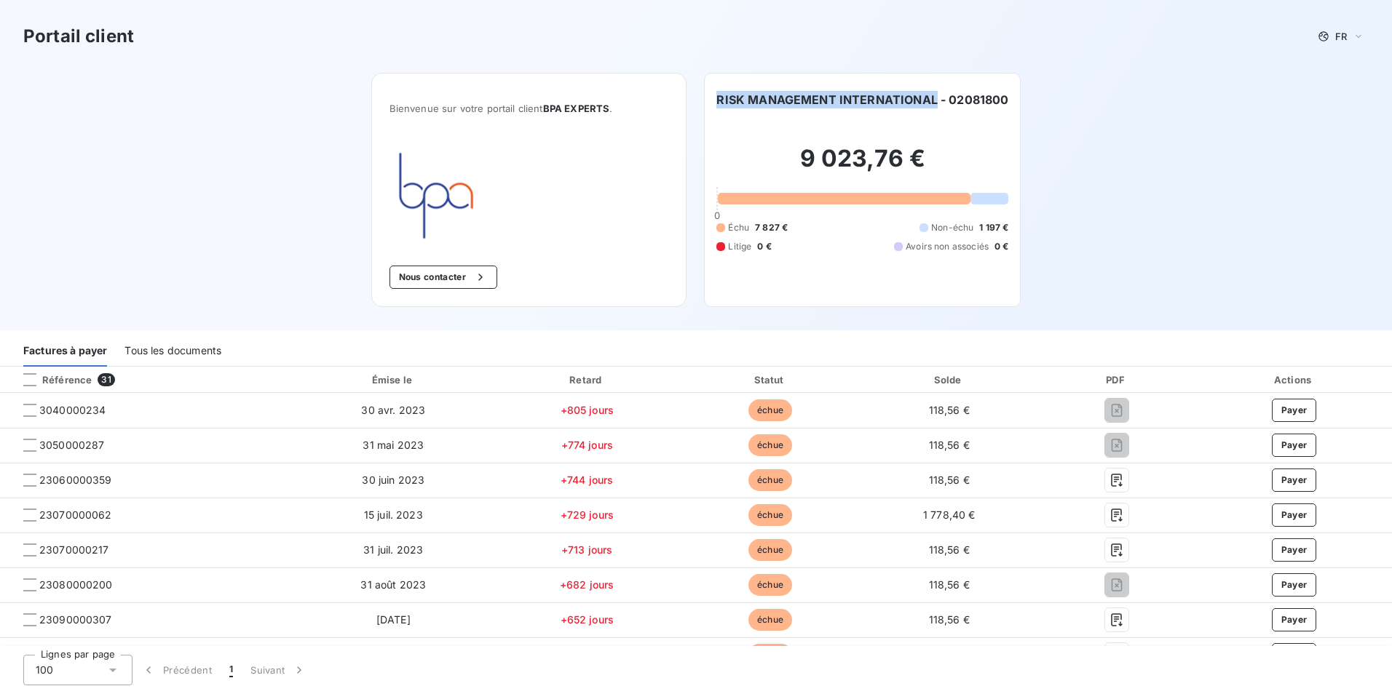
drag, startPoint x: 919, startPoint y: 100, endPoint x: 710, endPoint y: 98, distance: 209.7
click at [710, 98] on div "RISK MANAGEMENT INTERNATIONAL - 02081800 9 023,76 € 0 Échu 7 827 € Non-échu 1 1…" at bounding box center [862, 190] width 317 height 234
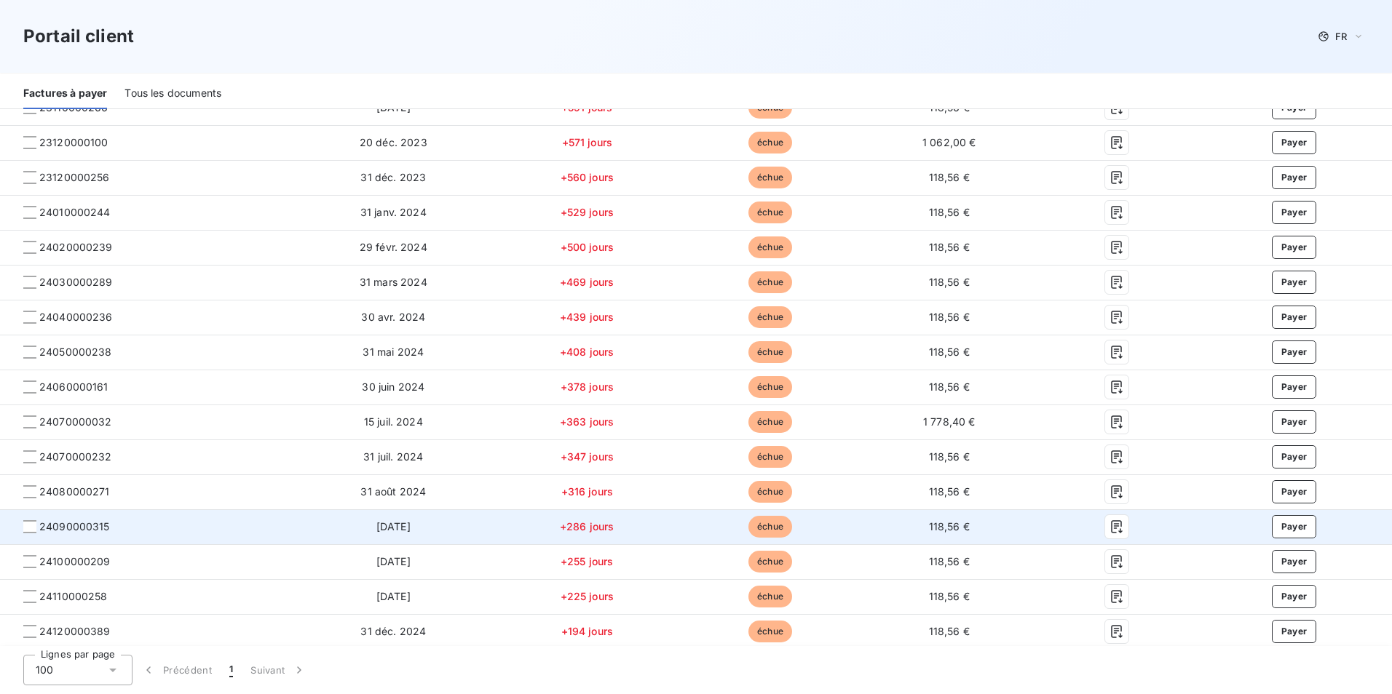
scroll to position [655, 0]
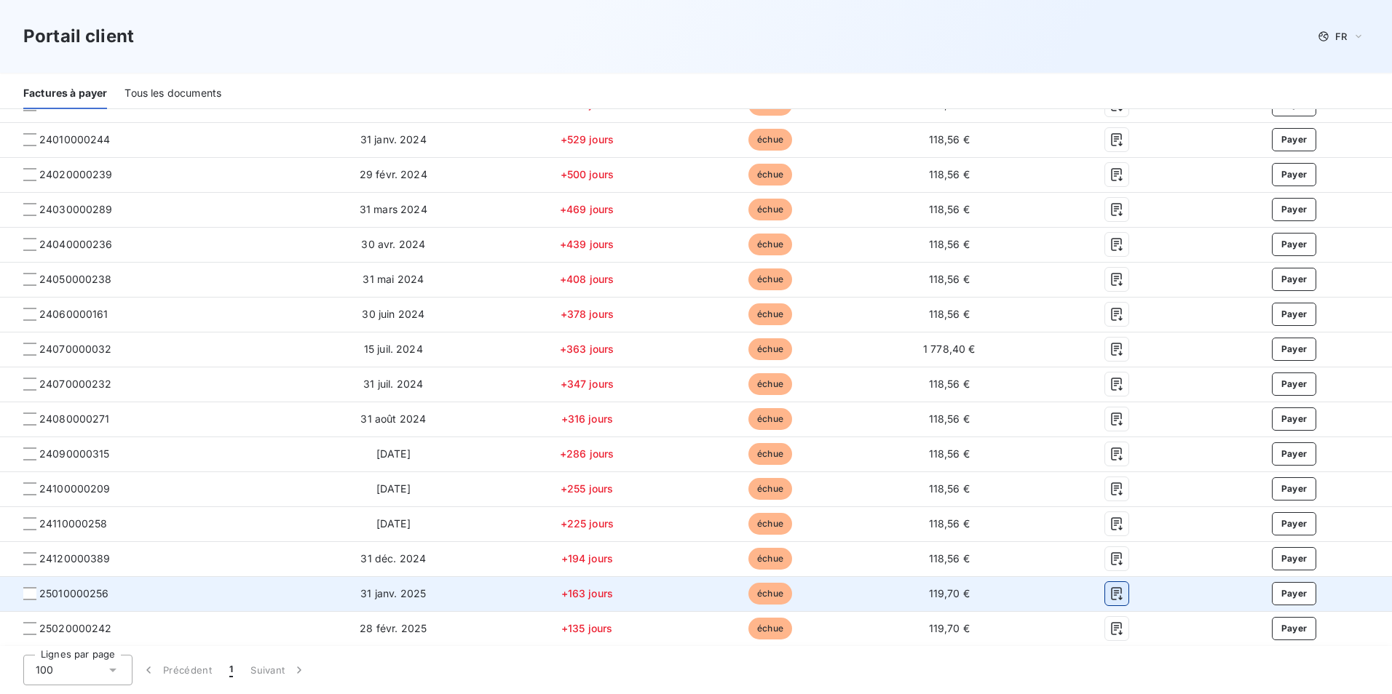
click at [1109, 584] on button "button" at bounding box center [1116, 593] width 23 height 23
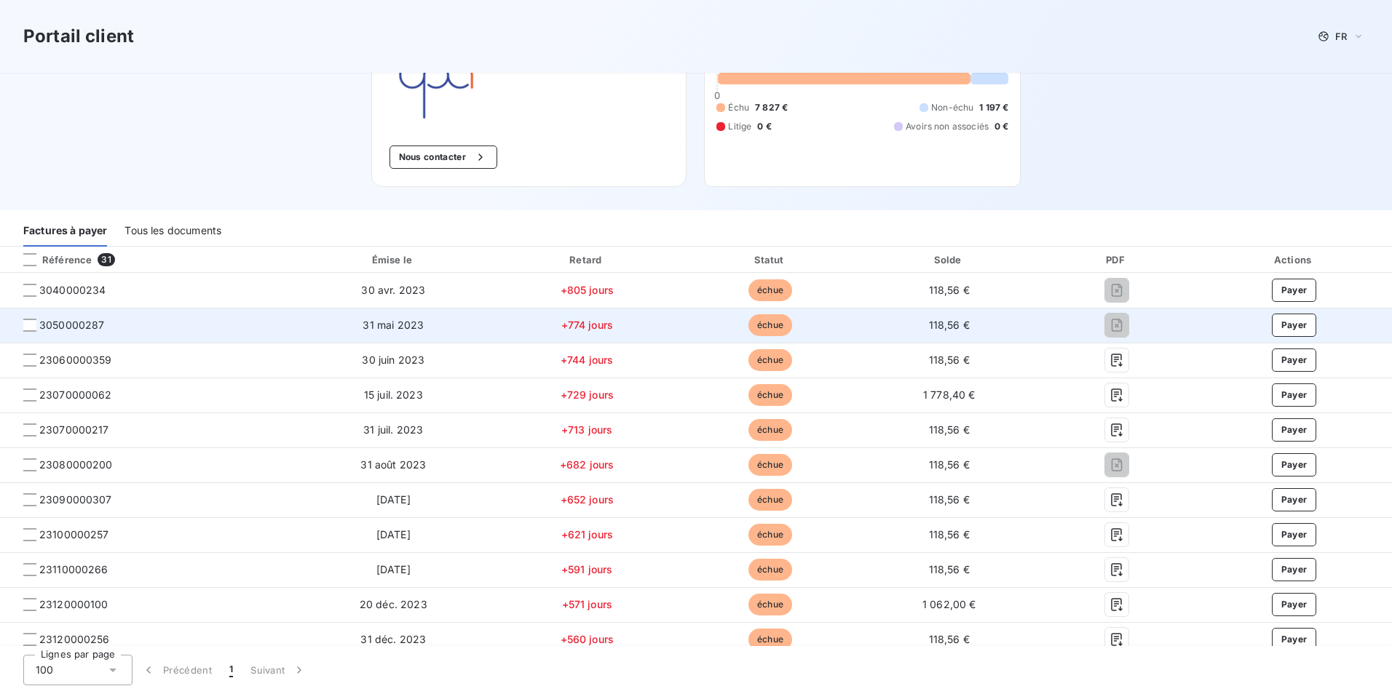
scroll to position [0, 0]
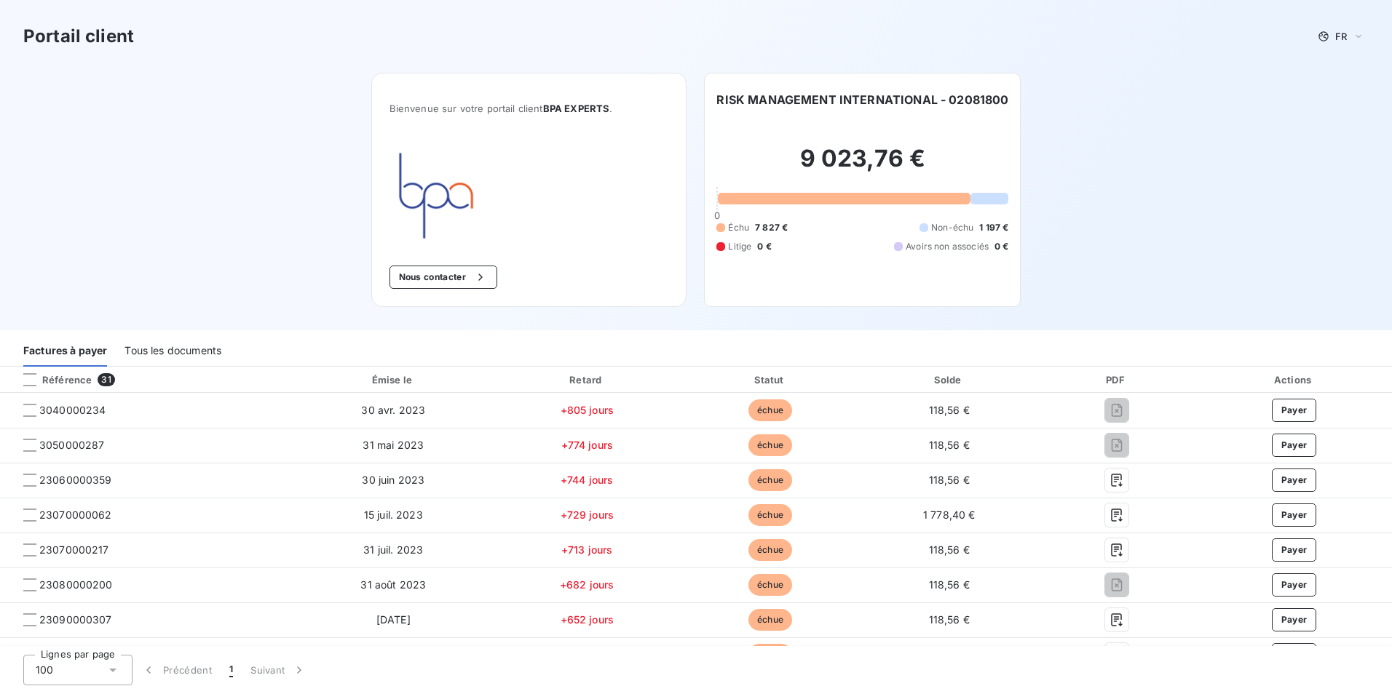
click at [970, 90] on div "RISK MANAGEMENT INTERNATIONAL - 02081800 9 023,76 € 0 Échu 7 827 € Non-échu 1 1…" at bounding box center [862, 190] width 317 height 234
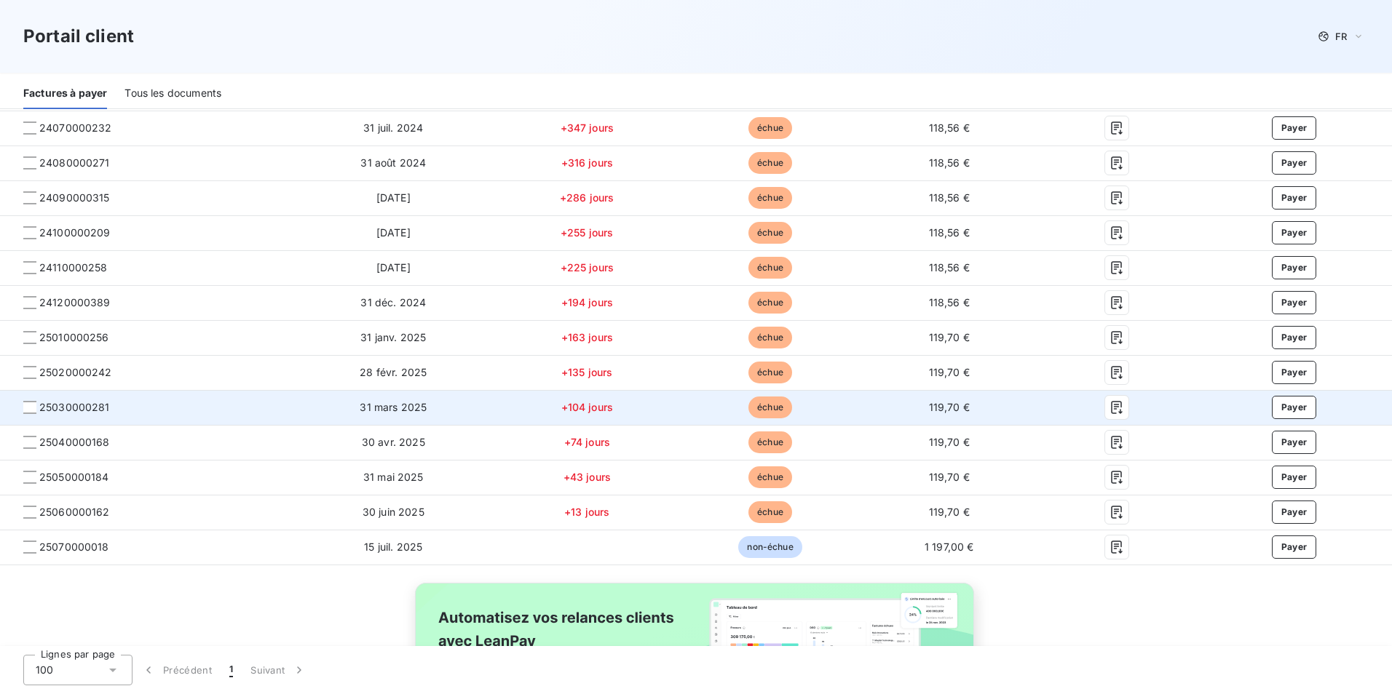
scroll to position [1026, 0]
